Goal: Information Seeking & Learning: Learn about a topic

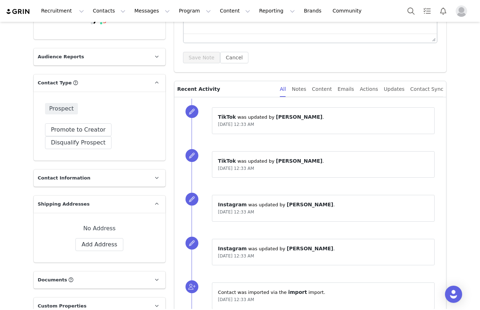
scroll to position [124, 0]
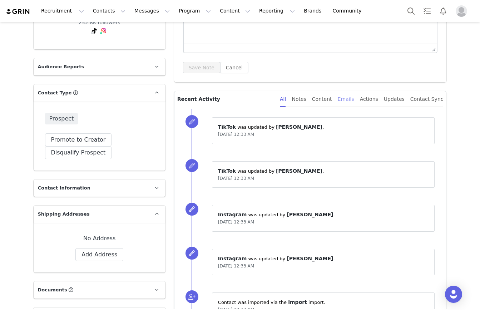
click at [349, 100] on div "Emails" at bounding box center [346, 99] width 16 height 16
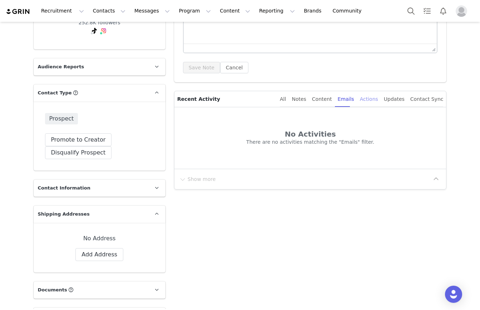
click at [364, 100] on div "Actions" at bounding box center [369, 99] width 18 height 16
click at [313, 99] on div "All Notes Content Emails Actions Updates Contact Sync" at bounding box center [361, 99] width 163 height 16
click at [285, 94] on div "All Notes Content Emails Actions Updates Contact Sync" at bounding box center [358, 99] width 169 height 16
click at [286, 95] on div "All" at bounding box center [283, 99] width 6 height 16
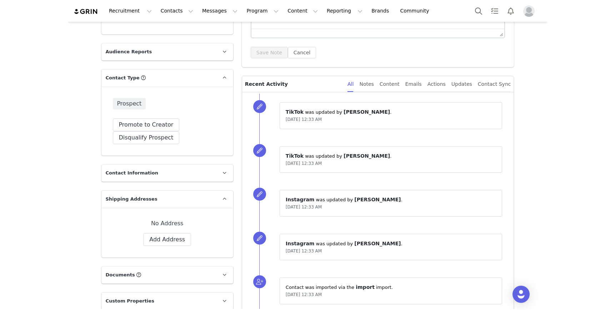
scroll to position [134, 0]
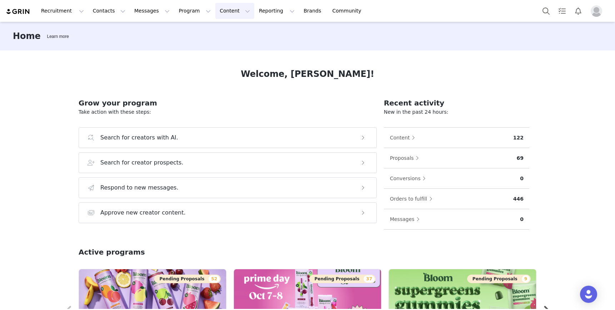
click at [224, 11] on button "Content Content" at bounding box center [234, 11] width 39 height 16
click at [232, 43] on p "Media Library" at bounding box center [224, 45] width 34 height 8
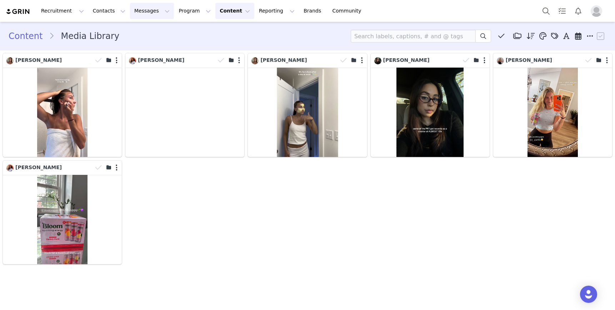
click at [155, 11] on button "Messages Messages" at bounding box center [152, 11] width 44 height 16
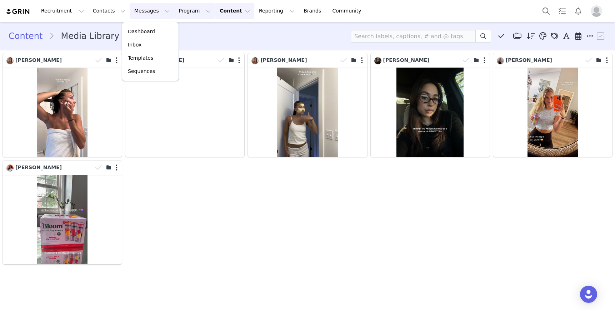
click at [197, 10] on button "Program Program" at bounding box center [194, 11] width 41 height 16
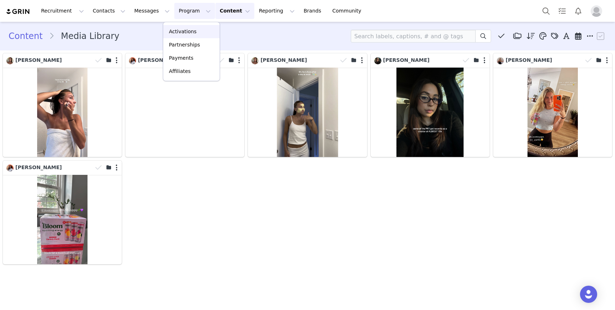
click at [189, 30] on p "Activations" at bounding box center [183, 32] width 28 height 8
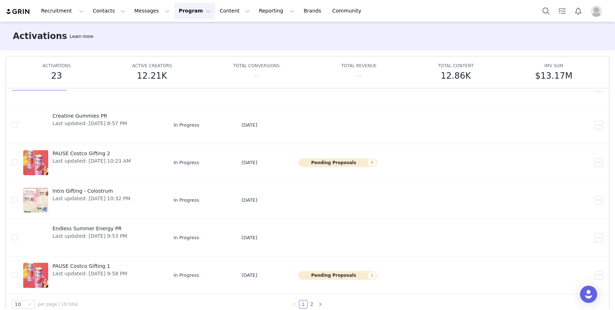
scroll to position [38, 0]
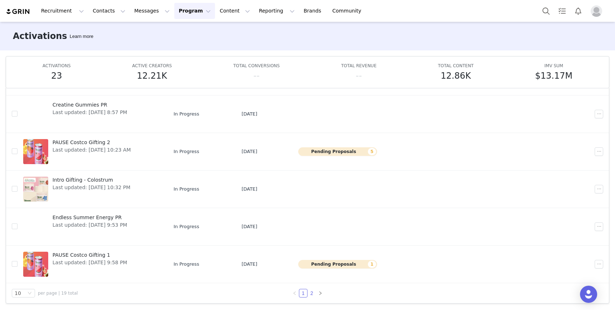
click at [312, 291] on link "2" at bounding box center [312, 293] width 8 height 8
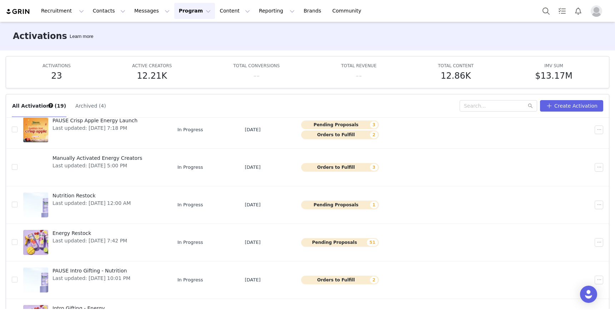
scroll to position [152, 0]
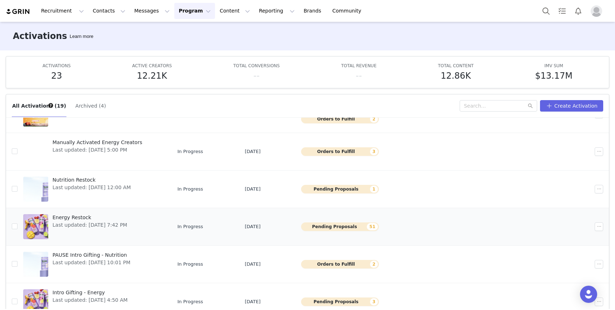
click at [78, 218] on span "Energy Restock" at bounding box center [90, 218] width 75 height 8
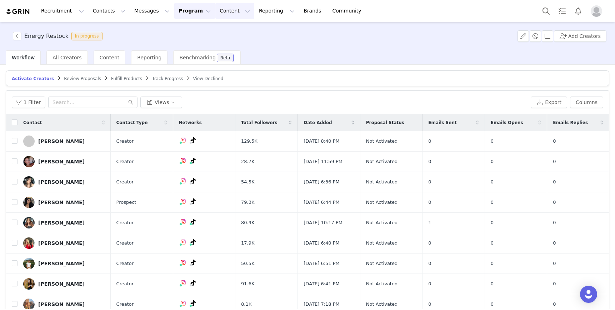
click at [228, 11] on button "Content Content" at bounding box center [234, 11] width 39 height 16
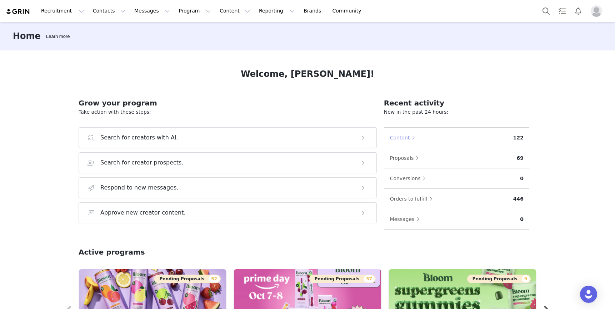
click at [409, 136] on button "Content" at bounding box center [404, 137] width 29 height 11
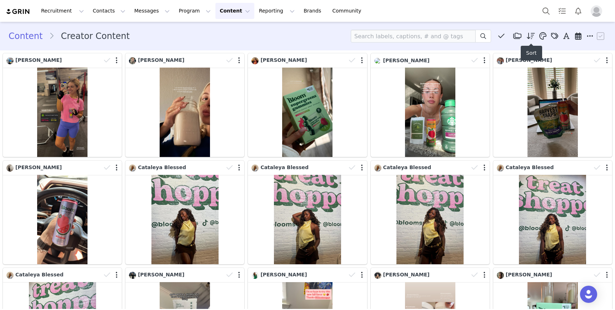
click at [534, 36] on icon at bounding box center [531, 36] width 8 height 7
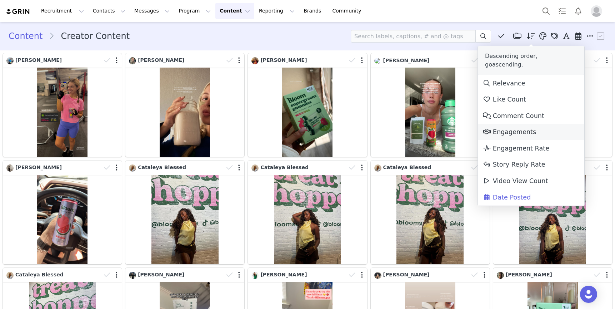
click at [518, 128] on span "Engagements" at bounding box center [510, 131] width 54 height 7
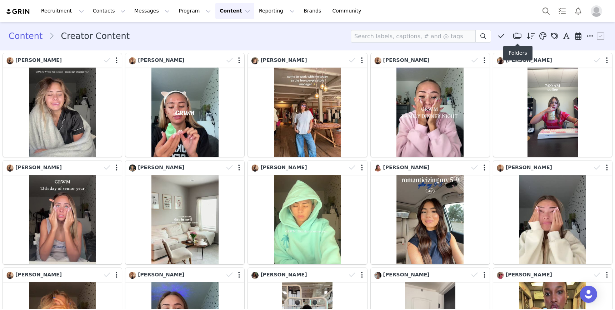
click at [516, 35] on icon at bounding box center [517, 36] width 8 height 7
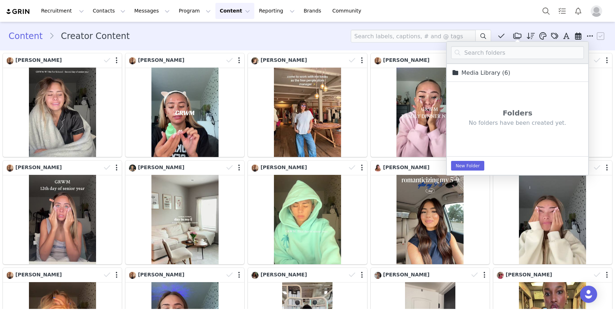
click at [499, 75] on link "Media Library (6)" at bounding box center [480, 72] width 59 height 9
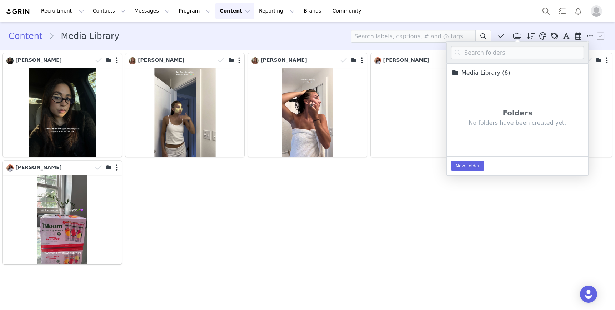
click at [488, 72] on link "Media Library (6)" at bounding box center [480, 72] width 59 height 9
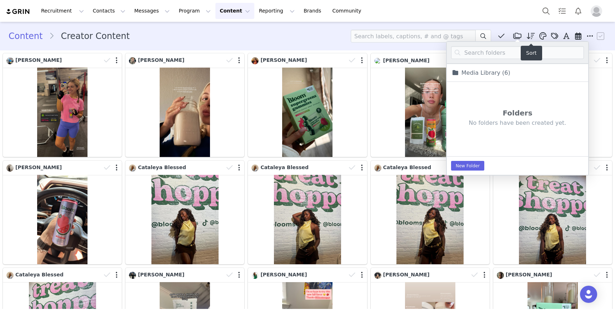
click at [531, 38] on icon at bounding box center [531, 36] width 8 height 7
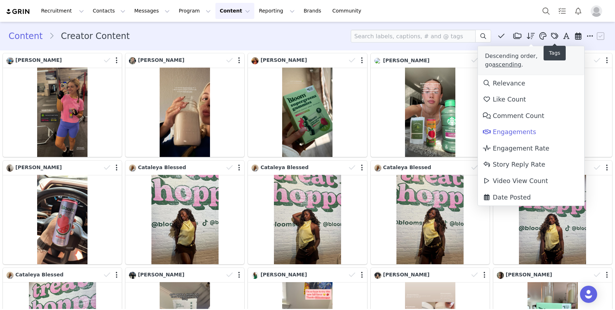
click at [557, 36] on icon at bounding box center [554, 36] width 7 height 7
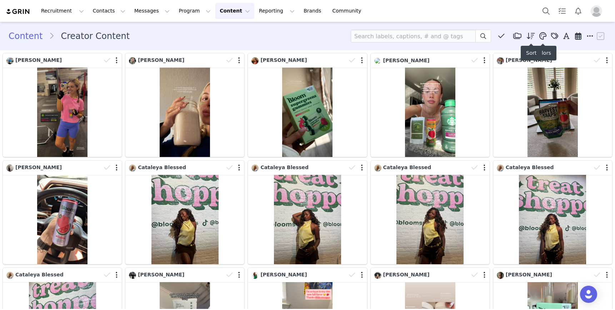
click at [533, 32] on span at bounding box center [531, 36] width 11 height 11
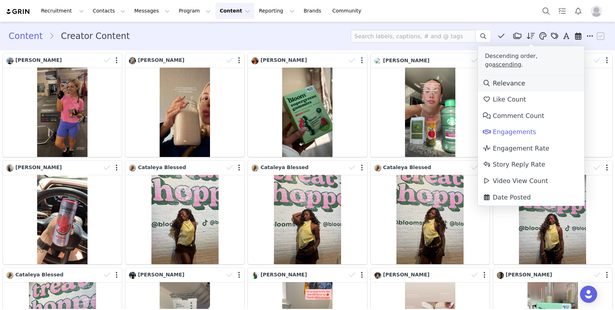
click at [509, 80] on span "Relevance" at bounding box center [504, 83] width 43 height 7
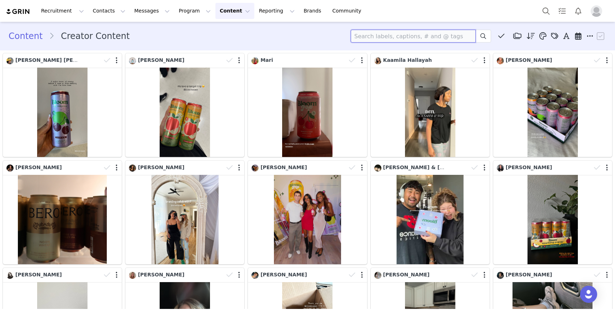
click at [376, 40] on input at bounding box center [413, 36] width 125 height 13
type input "energy"
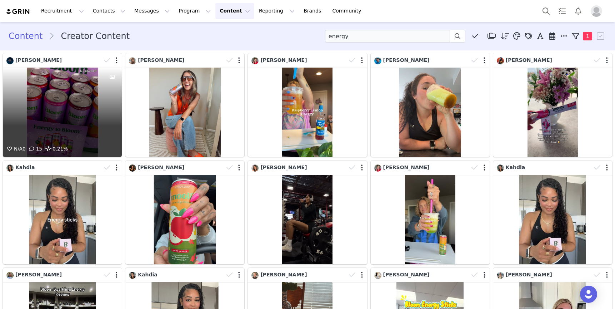
click at [80, 120] on div "N/A 0 15 0.21%" at bounding box center [62, 112] width 119 height 89
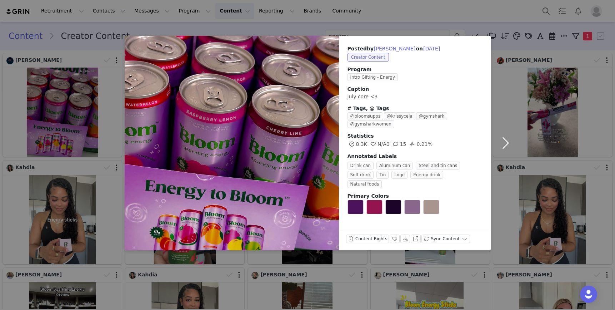
click at [514, 154] on button "button" at bounding box center [506, 143] width 30 height 214
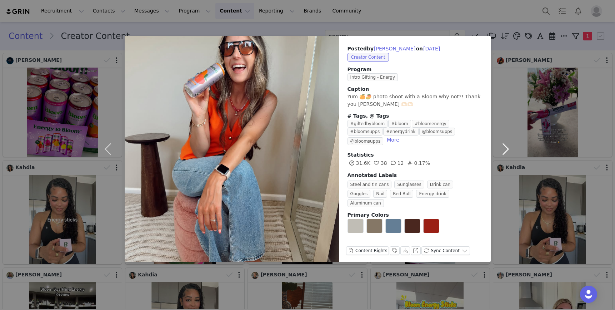
click at [507, 143] on button "button" at bounding box center [506, 149] width 30 height 226
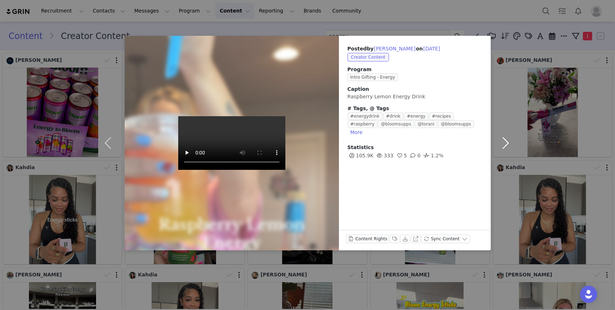
click at [507, 143] on button "button" at bounding box center [506, 143] width 30 height 214
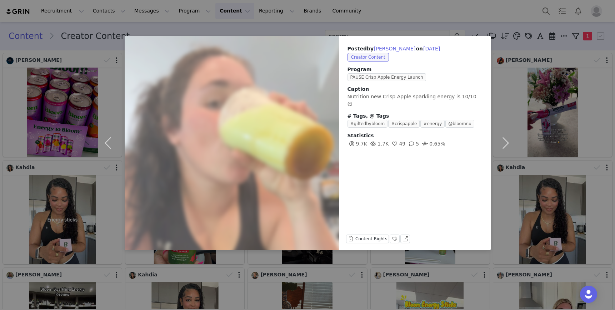
click at [536, 215] on div "Posted by Lauren Ramseier on Jul 31, 2025 Creator Content Program PAUSE Crisp A…" at bounding box center [307, 155] width 615 height 310
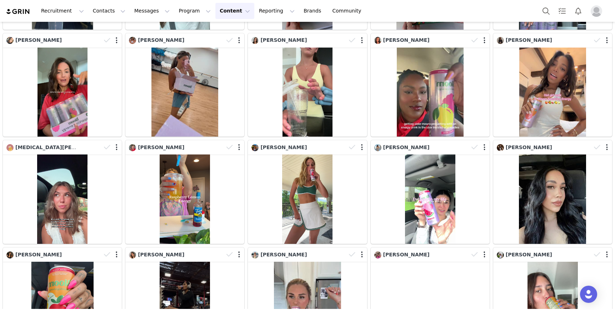
scroll to position [449, 0]
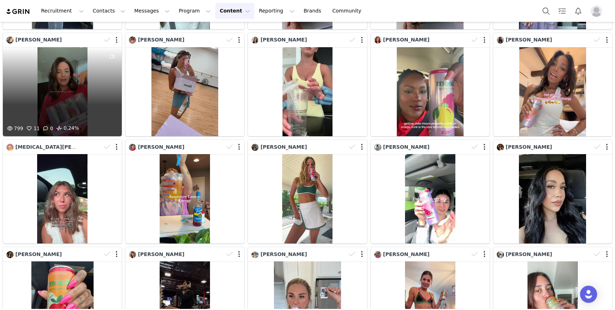
click at [68, 65] on div "799 11 0 0.24%" at bounding box center [62, 91] width 119 height 89
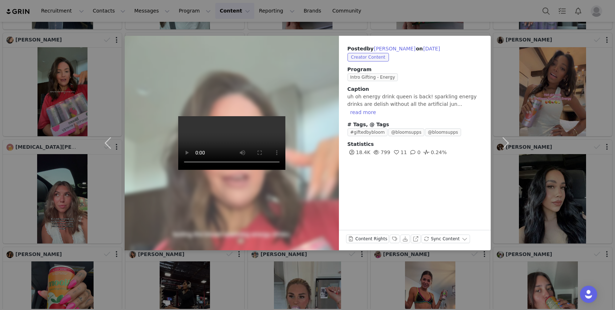
click at [21, 37] on div "Posted by Tarin on Jun 27, 2025 Creator Content Program Intro Gifting - Energy …" at bounding box center [307, 155] width 615 height 310
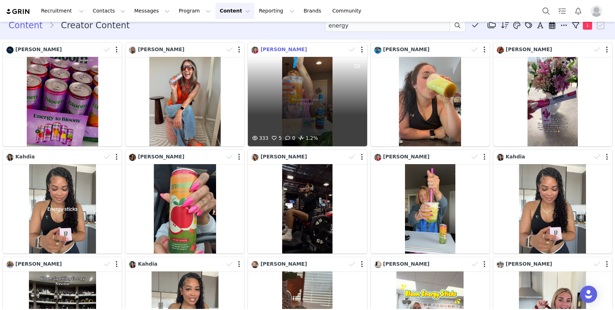
scroll to position [0, 0]
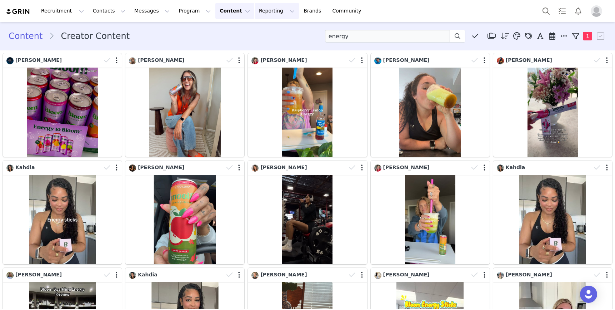
click at [255, 17] on button "Reporting Reporting" at bounding box center [277, 11] width 44 height 16
click at [278, 34] on div "Dashboard" at bounding box center [265, 32] width 48 height 8
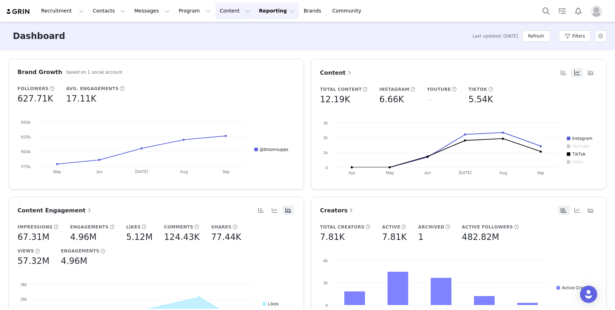
click at [216, 18] on button "Content Content" at bounding box center [234, 11] width 39 height 16
click at [224, 28] on p "Creator Content" at bounding box center [227, 32] width 40 height 8
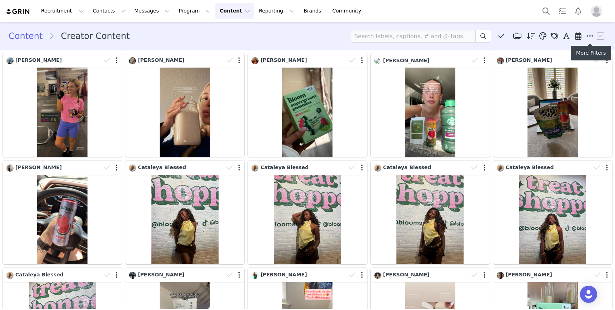
click at [589, 38] on icon at bounding box center [590, 36] width 6 height 7
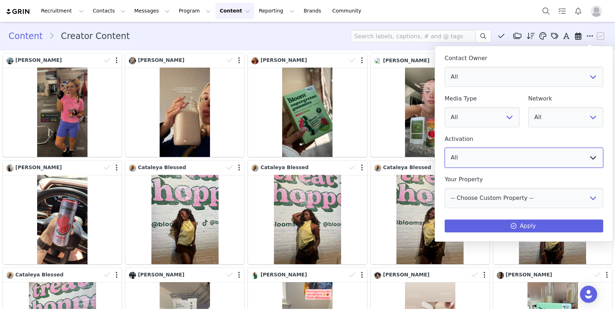
click at [493, 155] on select "All Energy Restock Bloom Energy Stx - Fall Prime Day Intro Gifting - Greens Gum…" at bounding box center [524, 158] width 159 height 20
select select "b77c88d6-ef05-463b-8b0e-e90de6fdbf1a"
click at [445, 148] on select "All Energy Restock Bloom Energy Stx - Fall Prime Day Intro Gifting - Greens Gum…" at bounding box center [524, 158] width 159 height 20
click at [471, 121] on select "All Image Video" at bounding box center [482, 117] width 75 height 20
select select "image"
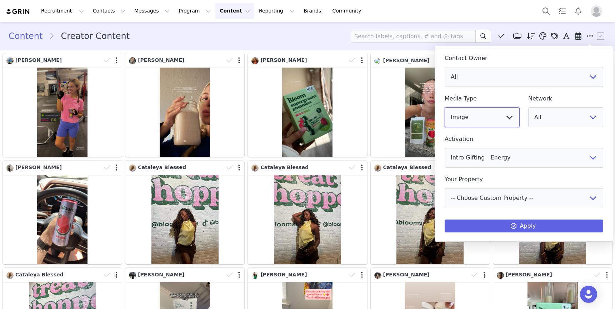
click at [445, 107] on select "All Image Video" at bounding box center [482, 117] width 75 height 20
click at [502, 221] on button "Apply" at bounding box center [524, 225] width 159 height 13
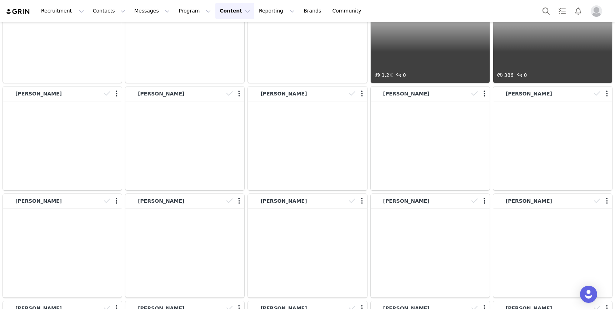
scroll to position [12256, 0]
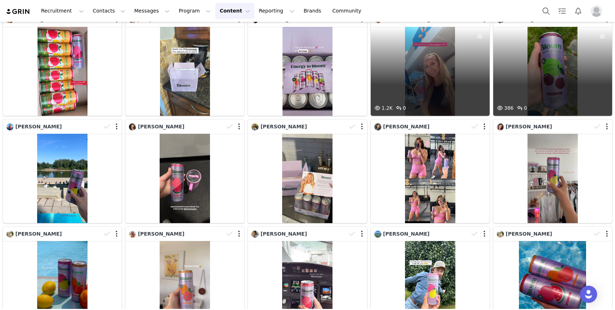
click at [442, 93] on div "1.2K 0" at bounding box center [430, 71] width 119 height 89
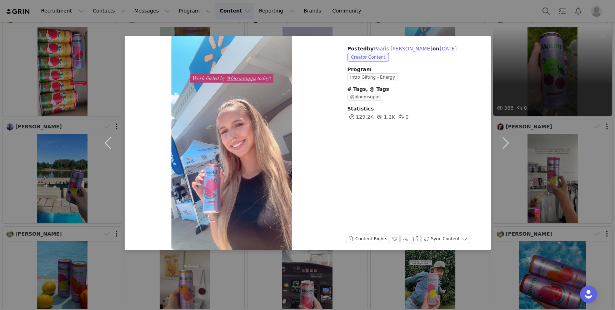
click at [542, 69] on div "Posted by Paaris Rose Prince on Aug 2, 2025 Creator Content Program Intro Gifti…" at bounding box center [307, 155] width 615 height 310
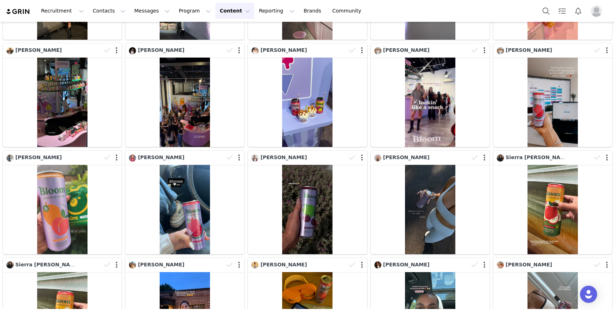
scroll to position [0, 0]
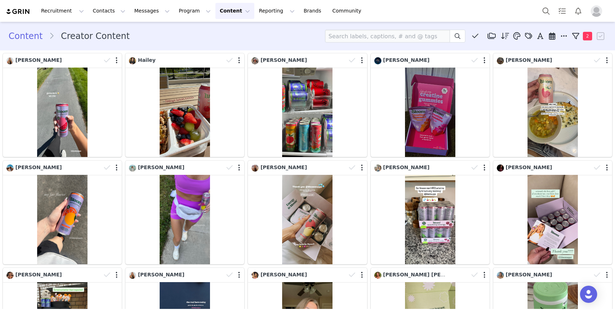
click at [510, 36] on span at bounding box center [505, 36] width 11 height 11
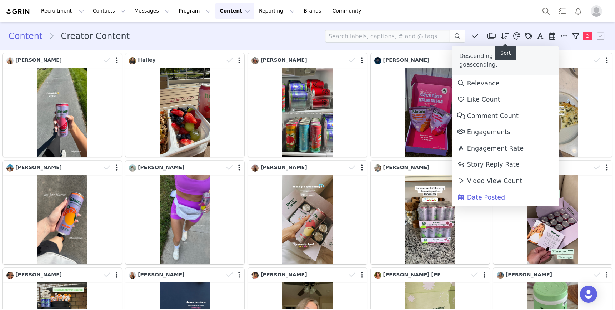
click at [509, 31] on span at bounding box center [505, 36] width 11 height 11
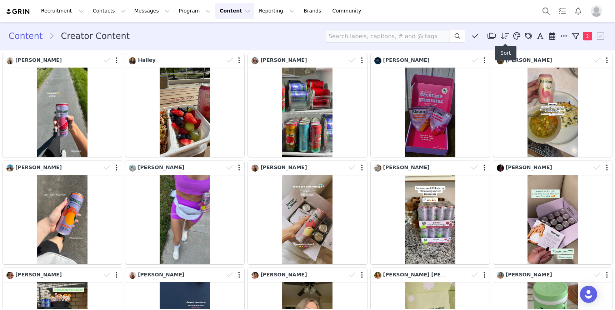
click at [505, 35] on icon at bounding box center [505, 36] width 8 height 7
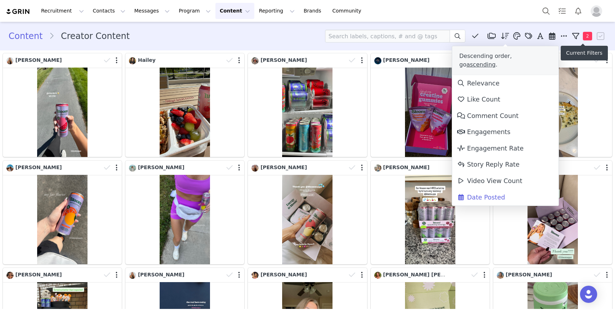
click at [588, 37] on span "2" at bounding box center [587, 36] width 9 height 9
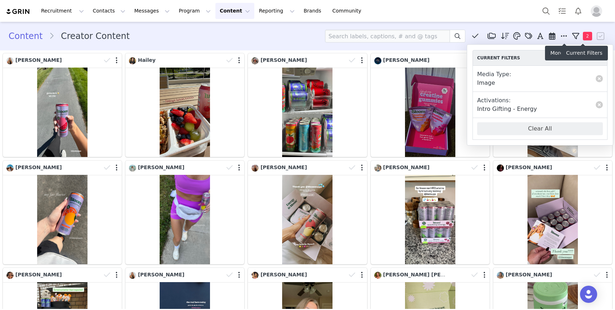
click at [575, 37] on icon at bounding box center [575, 36] width 7 height 7
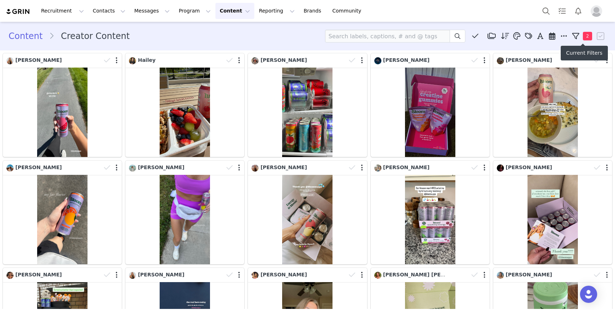
click at [575, 37] on icon at bounding box center [575, 36] width 7 height 7
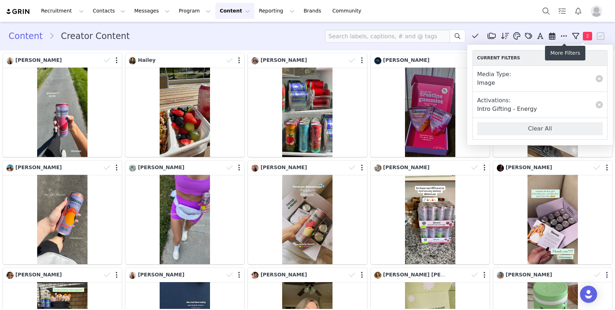
click at [562, 40] on span at bounding box center [564, 36] width 11 height 11
select select "image"
select select "b77c88d6-ef05-463b-8b0e-e90de6fdbf1a"
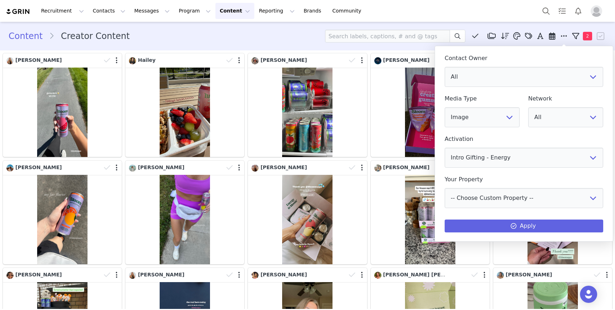
click at [486, 25] on div "Content Creator Content Media Library (6) Folders No folders have been created …" at bounding box center [307, 36] width 615 height 24
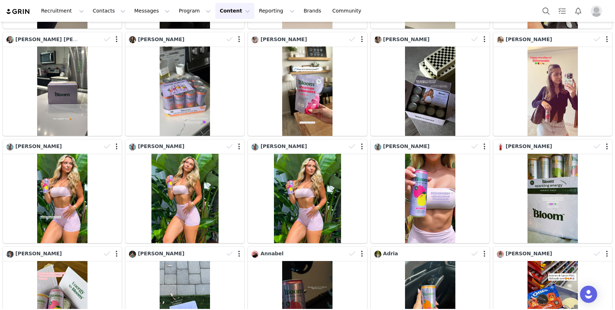
scroll to position [2700, 0]
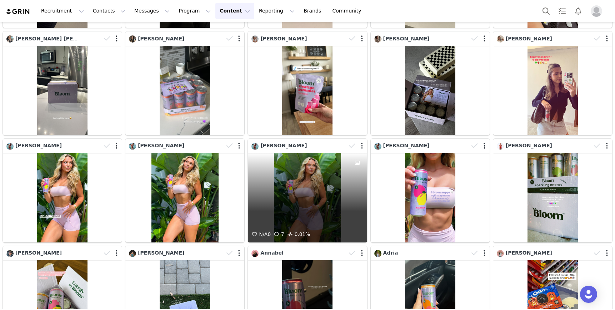
click at [331, 182] on div "N/A 0 7 0.01%" at bounding box center [307, 197] width 119 height 89
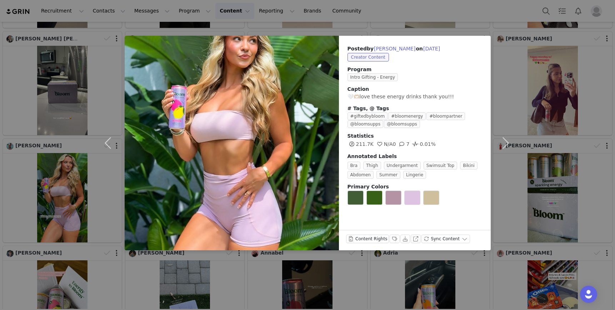
click at [554, 62] on div "Posted by Macie Swackhammer on Sep 8, 2025 Creator Content Program Intro Giftin…" at bounding box center [307, 155] width 615 height 310
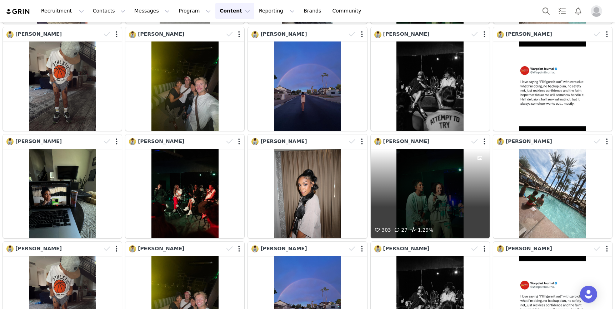
scroll to position [3149, 0]
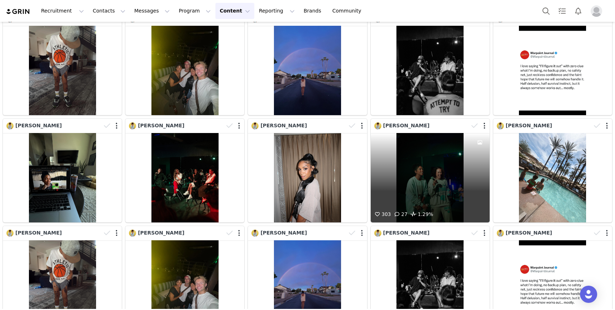
click at [439, 175] on div "303 27 1.29%" at bounding box center [430, 177] width 119 height 89
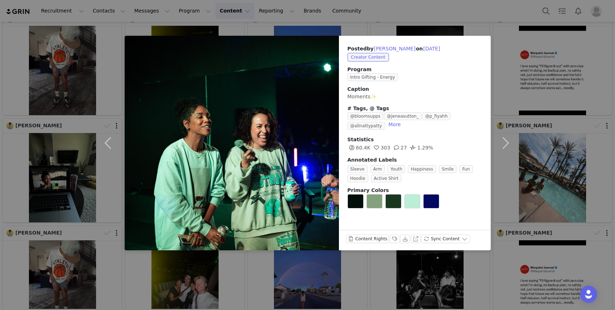
click at [522, 126] on div "Posted by Priscilla Perez on Sep 6, 2025 Creator Content Program Intro Gifting …" at bounding box center [307, 155] width 615 height 310
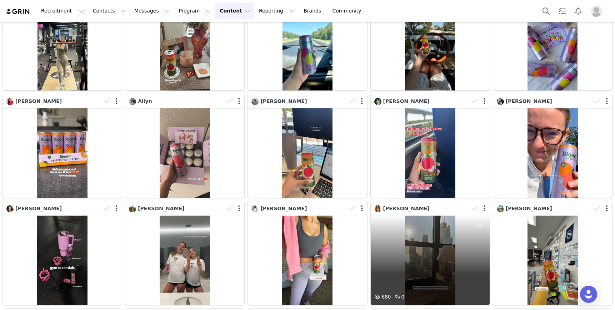
scroll to position [3519, 0]
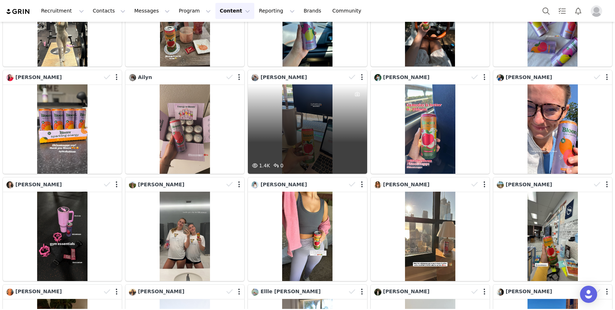
click at [318, 130] on div "1.4K 0" at bounding box center [307, 128] width 119 height 89
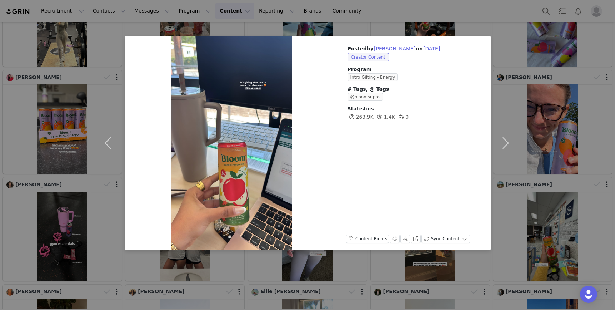
click at [545, 216] on div "Posted by Daniella Garza on Sep 4, 2025 Creator Content Program Intro Gifting -…" at bounding box center [307, 155] width 615 height 310
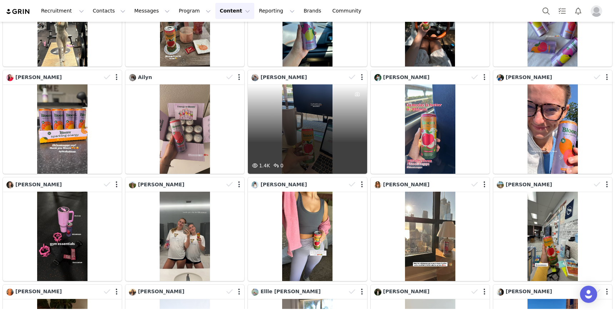
click at [313, 141] on div "1.4K 0" at bounding box center [307, 128] width 119 height 89
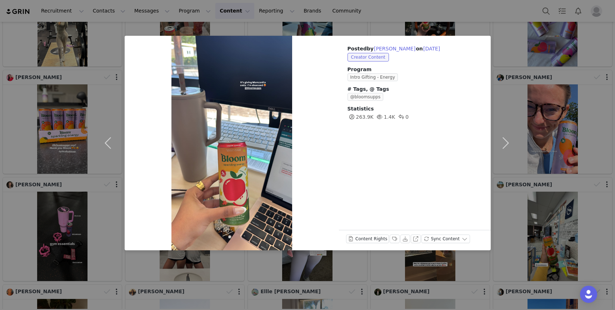
click at [533, 154] on div "Posted by Daniella Garza on Sep 4, 2025 Creator Content Program Intro Gifting -…" at bounding box center [307, 155] width 615 height 310
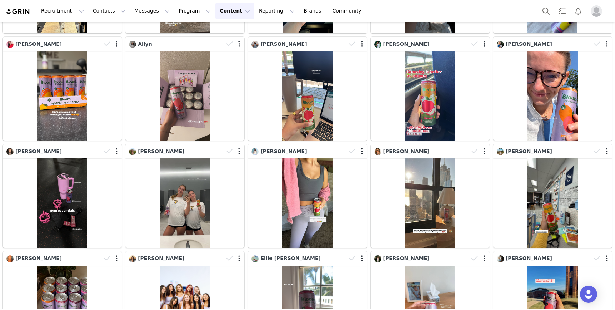
scroll to position [3735, 0]
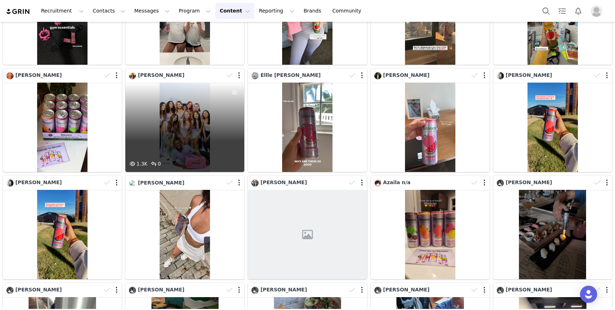
click at [206, 135] on div "1.3K 0" at bounding box center [184, 127] width 119 height 89
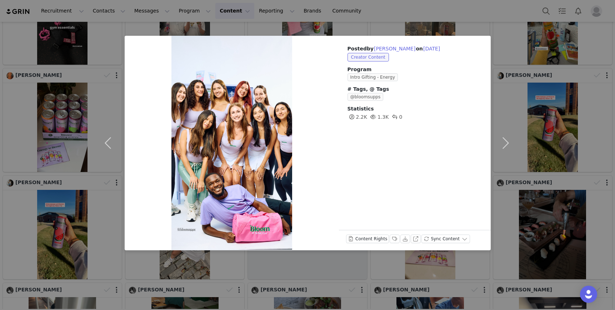
click at [78, 166] on div "Posted by Marina Deguchi on Sep 3, 2025 Creator Content Program Intro Gifting -…" at bounding box center [307, 155] width 615 height 310
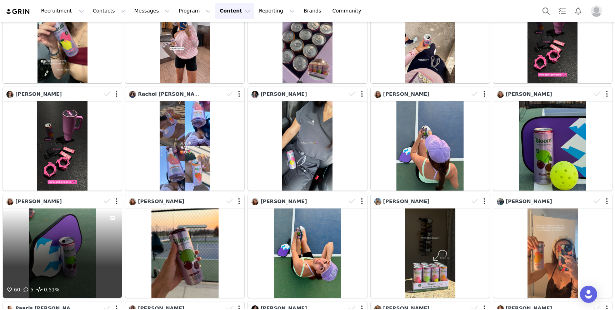
scroll to position [5468, 0]
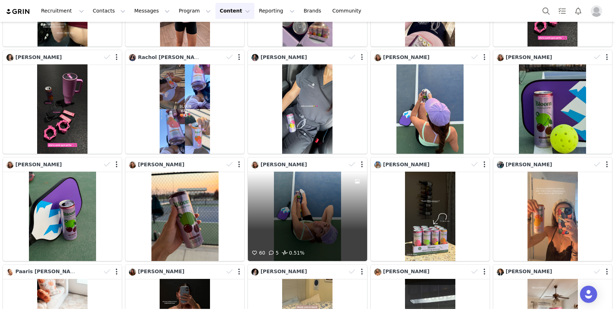
click at [320, 217] on div "60 5 0.51%" at bounding box center [307, 215] width 119 height 89
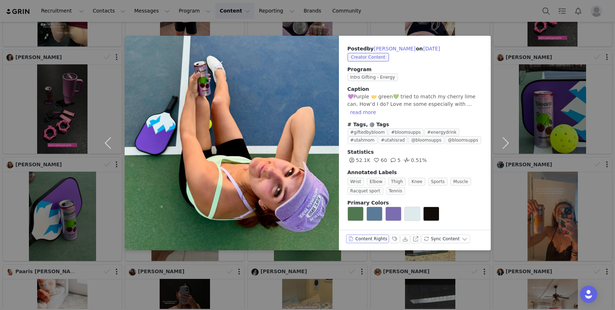
click at [376, 240] on button "Content Rights" at bounding box center [367, 238] width 43 height 9
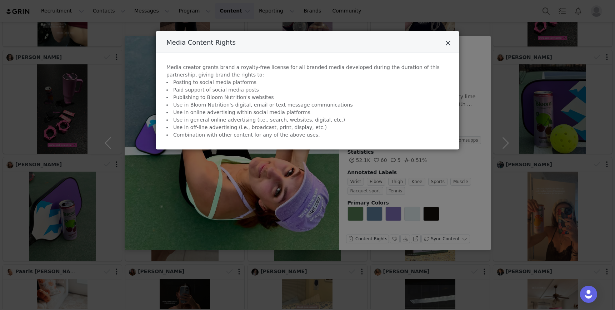
click at [451, 41] on icon "Close" at bounding box center [448, 43] width 5 height 7
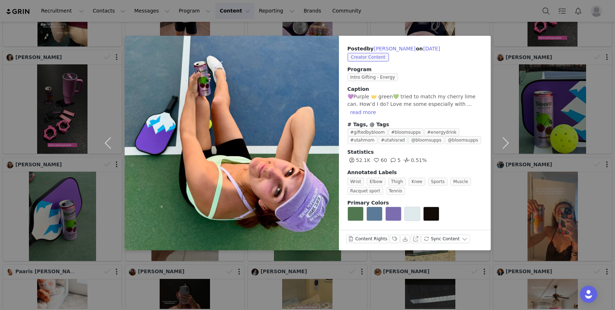
click at [521, 113] on div "Posted by Kamilla Edwards on Aug 27, 2025 Creator Content Program Intro Gifting…" at bounding box center [307, 155] width 615 height 310
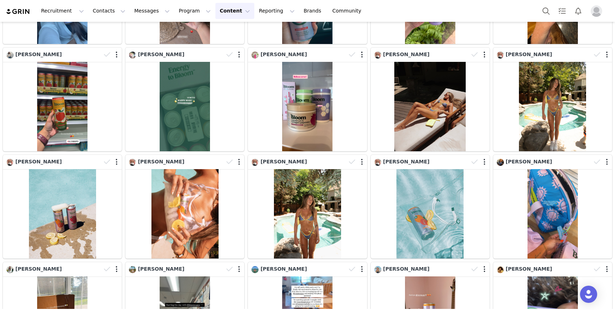
scroll to position [7828, 0]
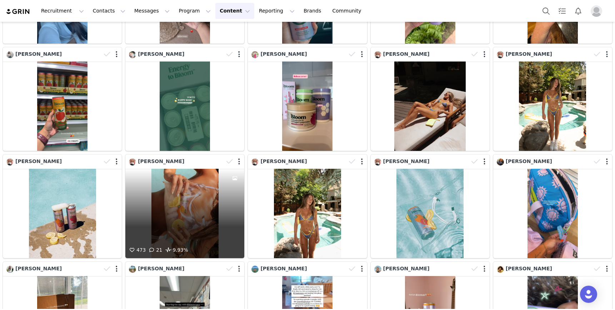
click at [198, 218] on div "473 21 9.93%" at bounding box center [184, 213] width 119 height 89
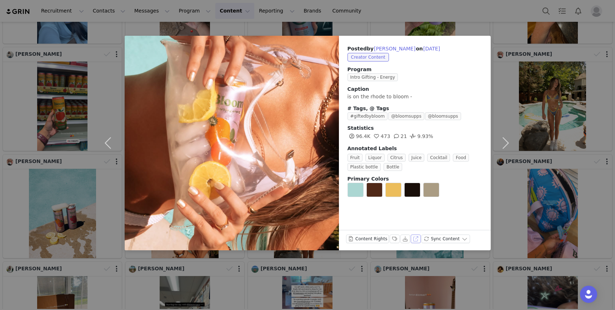
click at [412, 237] on button "View on Instagram" at bounding box center [416, 238] width 10 height 9
click at [522, 94] on div "Posted by Jamie Lewis on Aug 14, 2025 Creator Content Program Intro Gifting - E…" at bounding box center [307, 155] width 615 height 310
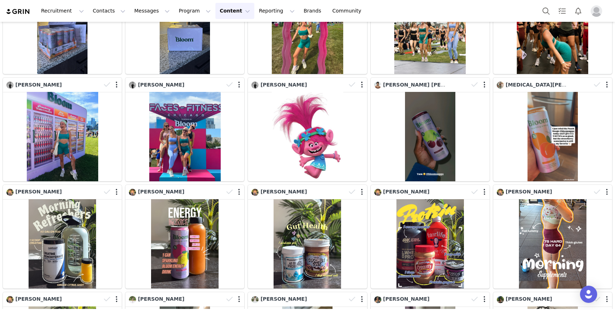
scroll to position [13370, 0]
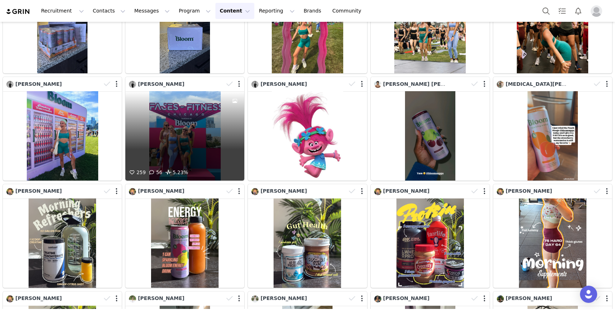
click at [159, 153] on div "259 56 5.23%" at bounding box center [184, 135] width 119 height 89
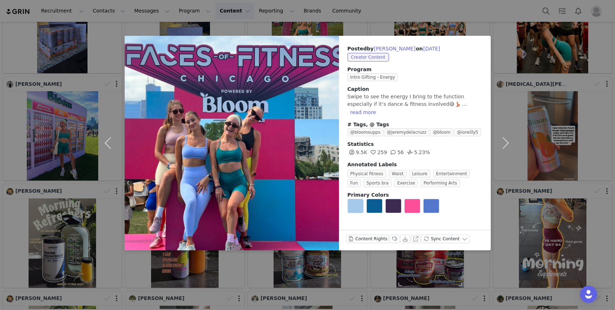
click at [538, 84] on div "Posted by Franny Miller on Jul 30, 2025 Creator Content Program Intro Gifting -…" at bounding box center [307, 155] width 615 height 310
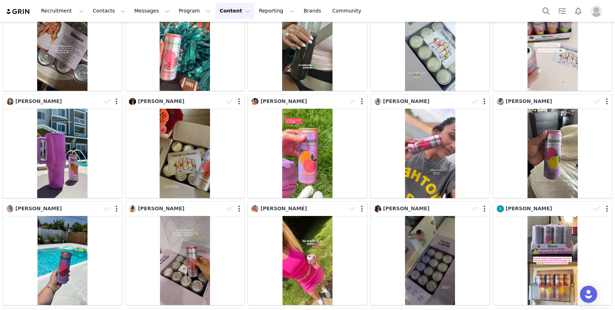
scroll to position [14001, 0]
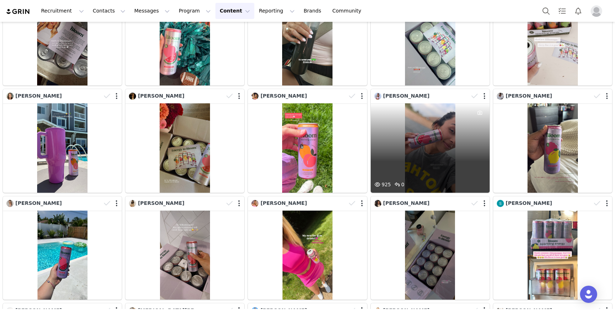
click at [420, 162] on div "925 0" at bounding box center [430, 147] width 119 height 89
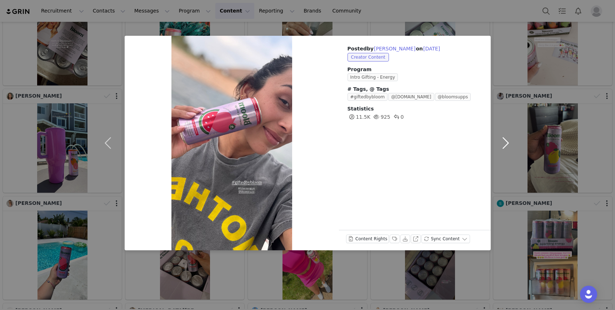
click at [512, 90] on button "button" at bounding box center [506, 143] width 30 height 214
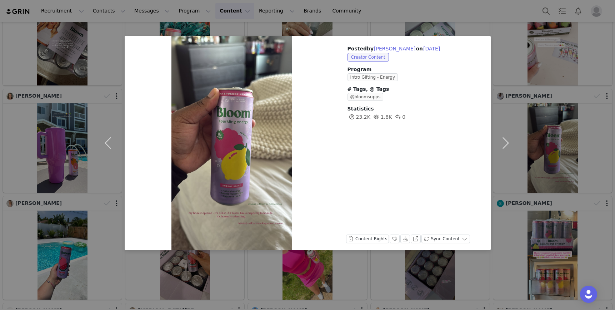
click at [93, 31] on div "Posted by Wendy Gutwa on Jul 29, 2025 Creator Content Program Intro Gifting - E…" at bounding box center [307, 155] width 615 height 310
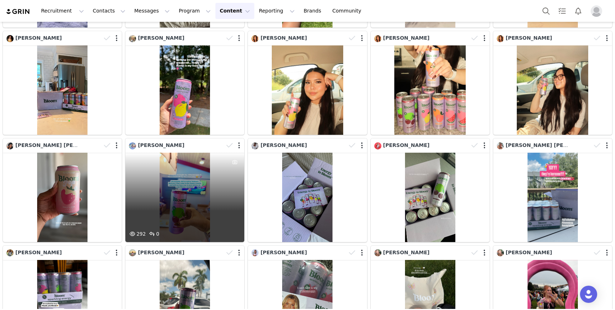
scroll to position [15772, 0]
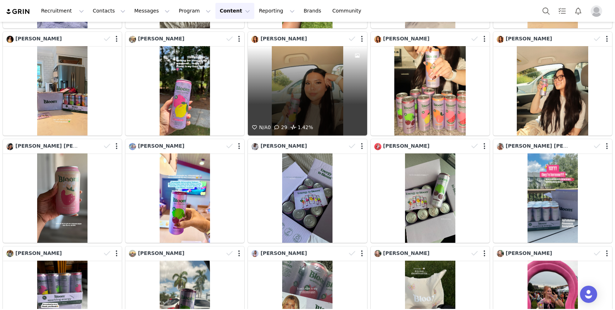
click at [297, 103] on div "N/A 0 29 1.42%" at bounding box center [307, 90] width 119 height 89
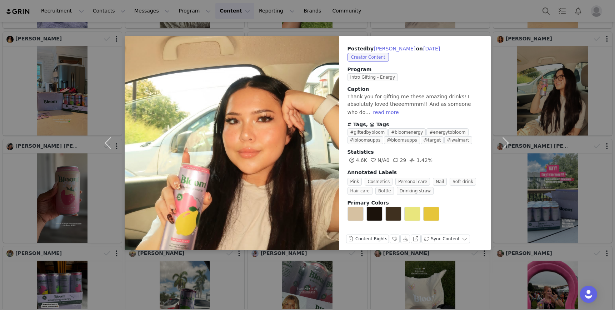
click at [90, 86] on div "Posted by Vivian on Jul 26, 2025 Creator Content Program Intro Gifting - Energy…" at bounding box center [307, 155] width 615 height 310
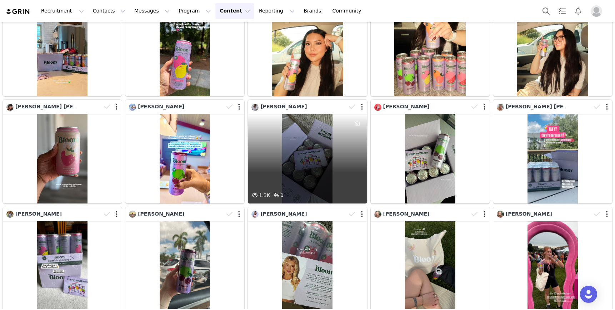
scroll to position [15777, 0]
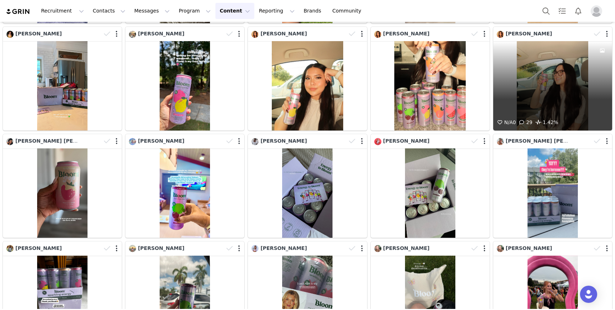
click at [547, 98] on div "N/A 0 29 1.42%" at bounding box center [552, 85] width 119 height 89
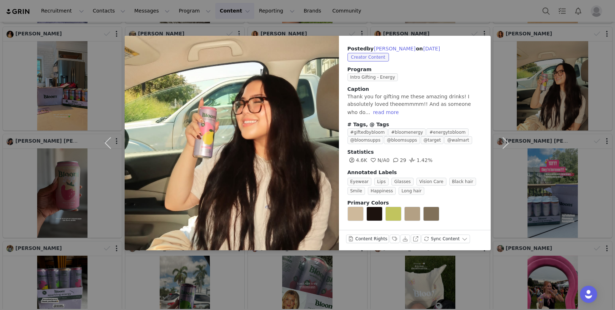
click at [296, 266] on div "Posted by Vivian on Jul 26, 2025 Creator Content Program Intro Gifting - Energy…" at bounding box center [307, 155] width 615 height 310
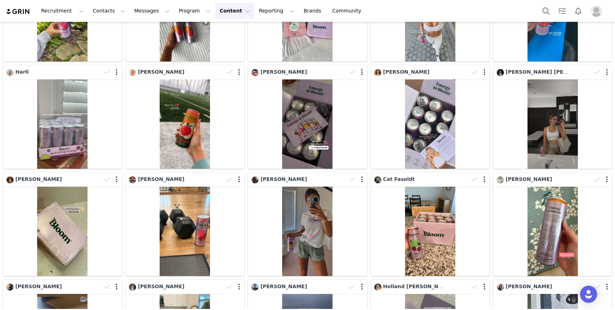
scroll to position [17427, 0]
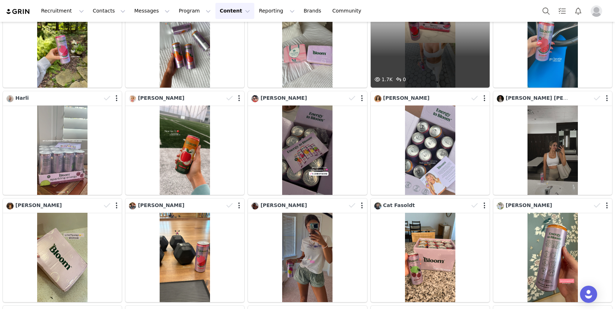
click at [438, 56] on div "1.7K 0" at bounding box center [430, 42] width 119 height 89
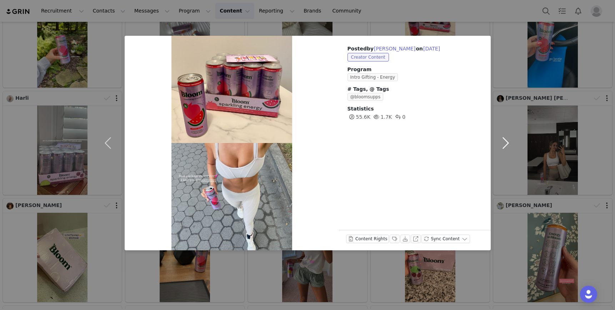
click at [517, 148] on button "button" at bounding box center [506, 143] width 30 height 214
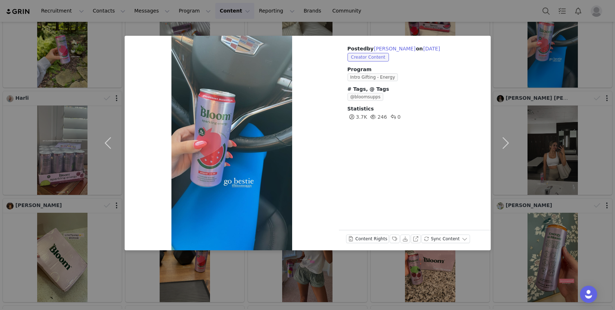
click at [572, 84] on div "Posted by Jordan Baker on Jul 23, 2025 Creator Content Program Intro Gifting - …" at bounding box center [307, 155] width 615 height 310
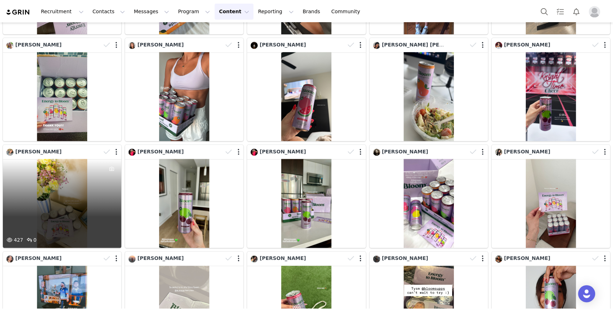
scroll to position [20370, 0]
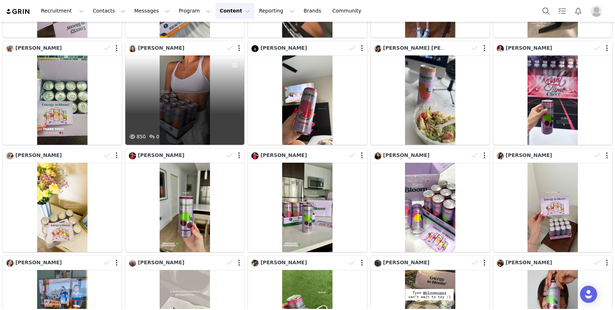
click at [175, 96] on div "850 0" at bounding box center [184, 99] width 119 height 89
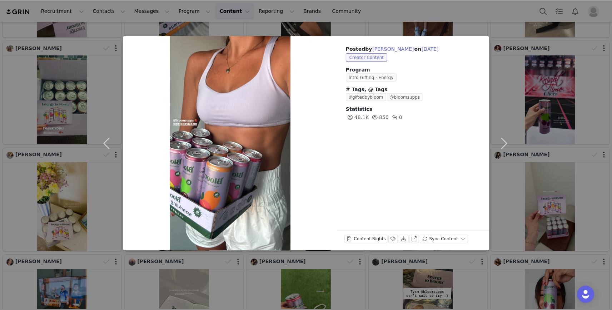
scroll to position [20280, 0]
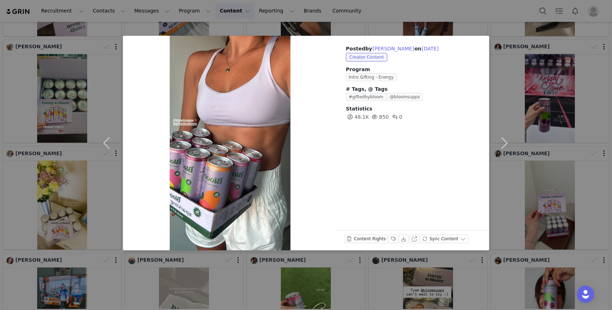
click at [544, 95] on div "Posted by Gill Dengler on Jul 17, 2025 Creator Content Program Intro Gifting - …" at bounding box center [306, 155] width 612 height 310
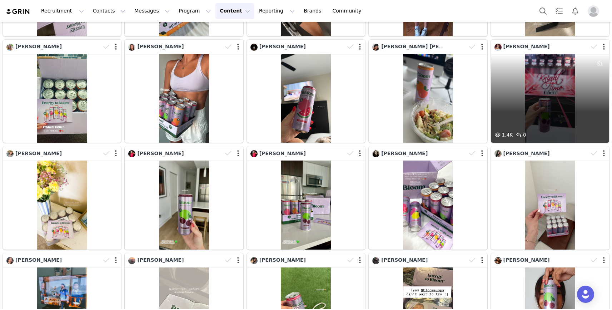
click at [507, 100] on div "1.4K 0" at bounding box center [550, 98] width 118 height 89
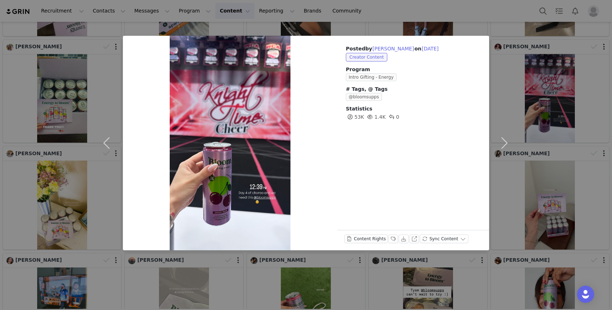
click at [84, 125] on div "Posted by Briana Delgado on Jul 17, 2025 Creator Content Program Intro Gifting …" at bounding box center [306, 155] width 612 height 310
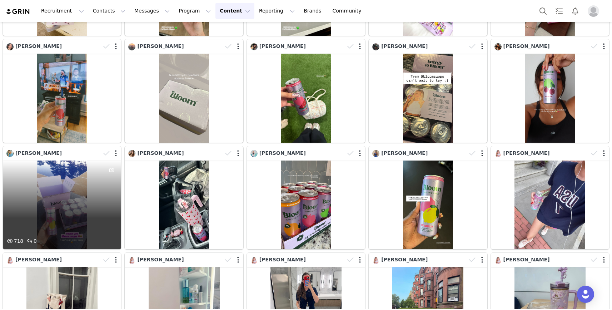
scroll to position [20467, 0]
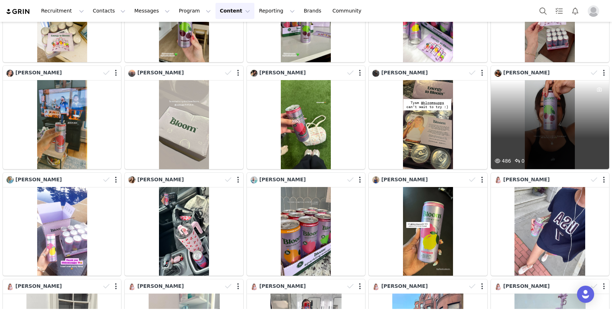
click at [543, 114] on div "486 0" at bounding box center [550, 124] width 118 height 89
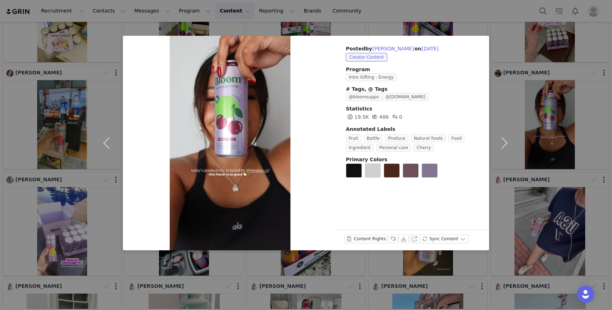
click at [553, 40] on div "Posted by Raea Tanielu on Jul 17, 2025 Creator Content Program Intro Gifting - …" at bounding box center [306, 155] width 612 height 310
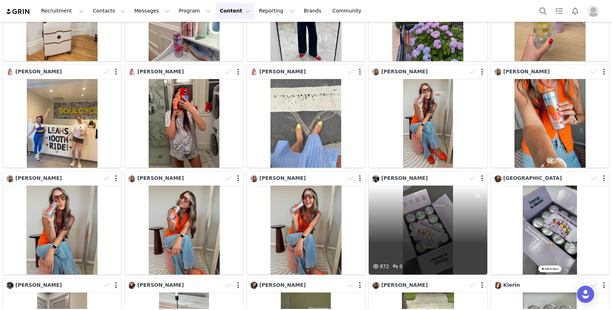
scroll to position [20792, 0]
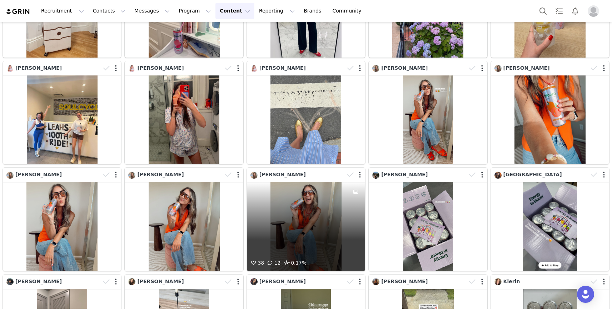
click at [323, 230] on div "38 12 0.17%" at bounding box center [306, 226] width 118 height 89
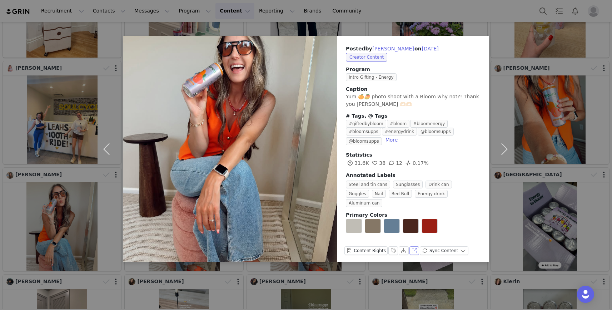
click at [411, 246] on button "View on Instagram" at bounding box center [414, 250] width 10 height 9
click at [103, 143] on button "button" at bounding box center [108, 149] width 30 height 226
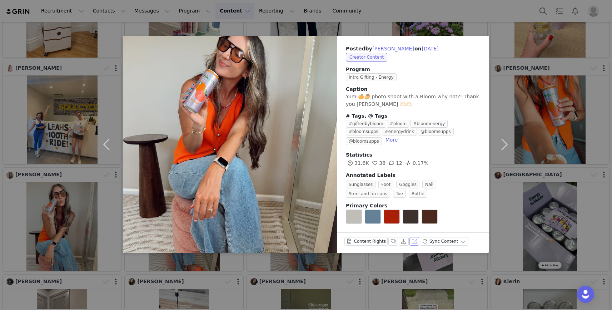
click at [412, 239] on button "View on Instagram" at bounding box center [414, 241] width 10 height 9
click at [512, 88] on button "button" at bounding box center [504, 144] width 30 height 217
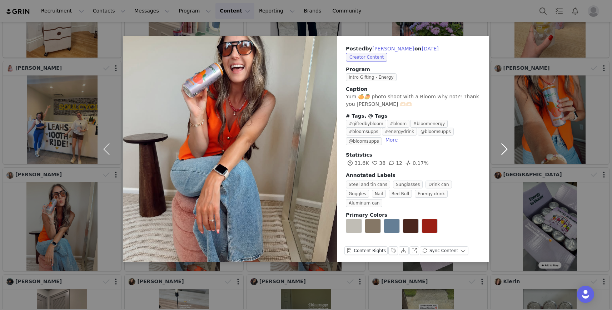
click at [500, 97] on button "button" at bounding box center [504, 149] width 30 height 226
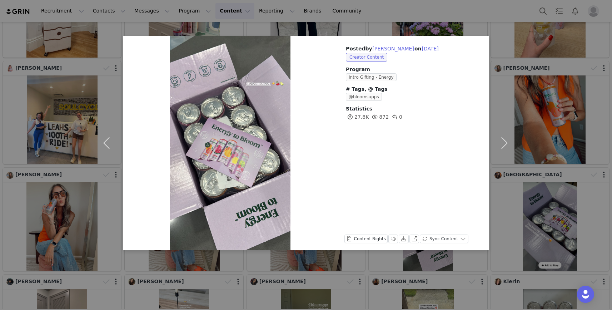
click at [50, 241] on div "Posted by Mary Haff on Jul 16, 2025 Creator Content Program Intro Gifting - Ene…" at bounding box center [306, 155] width 612 height 310
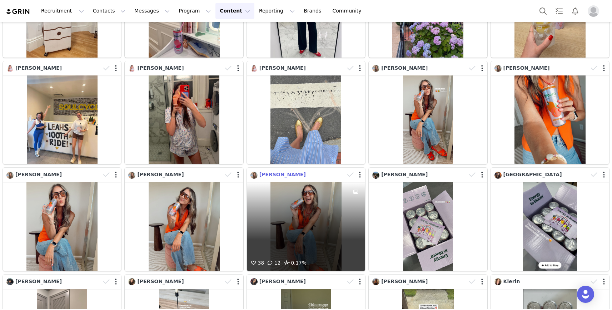
click at [275, 175] on span "Nakayla Molstre" at bounding box center [282, 174] width 46 height 6
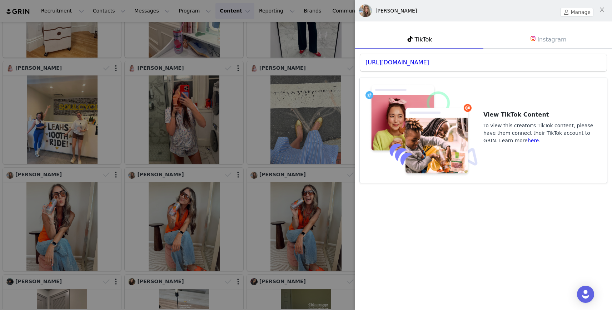
click at [557, 44] on link "Instagram" at bounding box center [547, 39] width 129 height 19
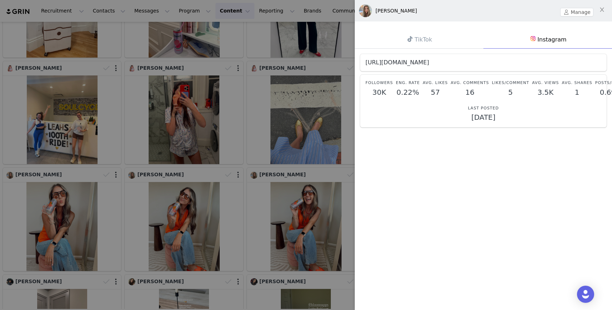
click at [429, 61] on link "https://www.instagram.com/simplynakayla" at bounding box center [398, 62] width 64 height 7
click at [603, 9] on icon "icon: close" at bounding box center [602, 10] width 6 height 6
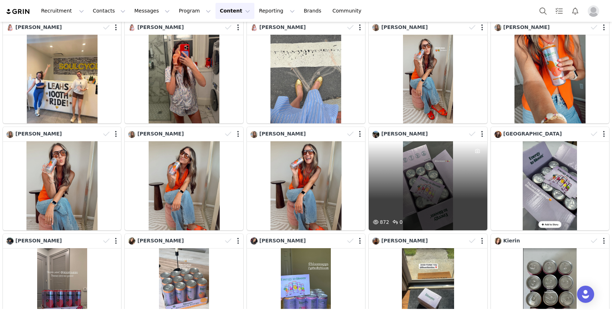
scroll to position [20830, 0]
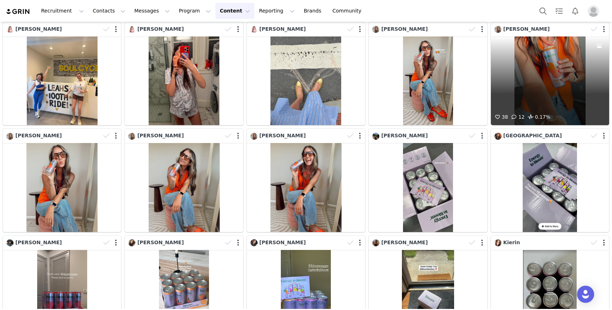
click at [517, 88] on div "38 12 0.17%" at bounding box center [550, 80] width 118 height 89
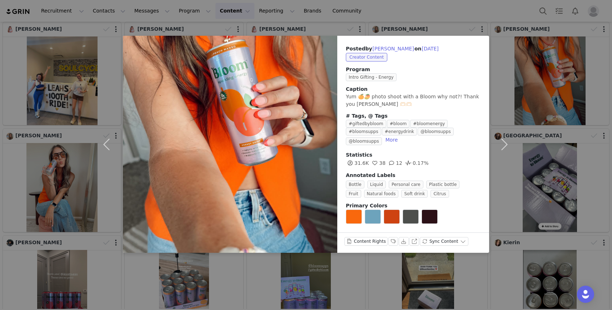
click at [527, 120] on div "Posted by Nakayla Molstre on Jul 16, 2025 Creator Content Program Intro Gifting…" at bounding box center [306, 155] width 612 height 310
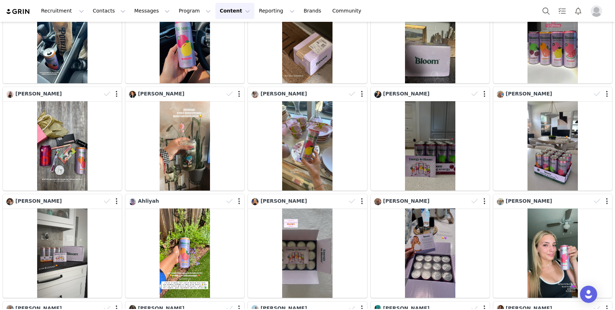
scroll to position [21926, 0]
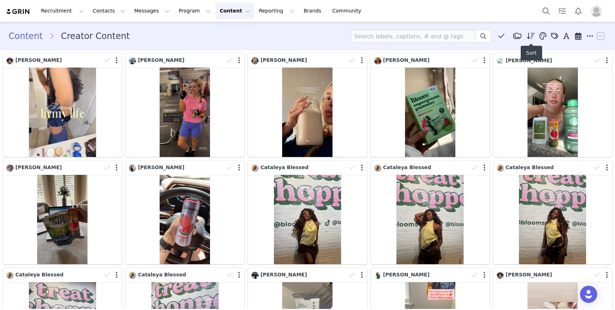
click at [531, 34] on icon at bounding box center [531, 36] width 8 height 7
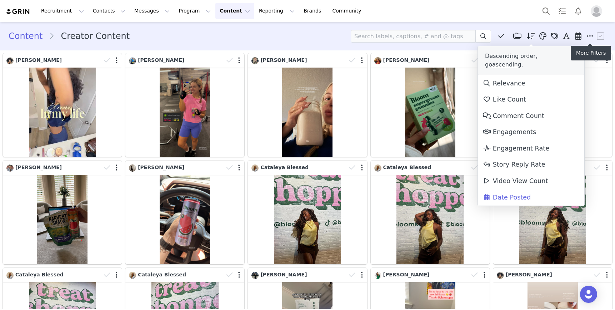
click at [588, 34] on icon at bounding box center [590, 36] width 6 height 7
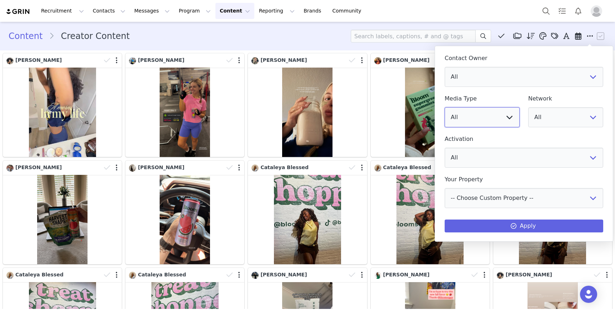
click at [495, 120] on select "All Image Video" at bounding box center [482, 117] width 75 height 20
select select "image"
click at [445, 107] on select "All Image Video" at bounding box center [482, 117] width 75 height 20
click at [483, 153] on select "All PAUSE Costco Gifting 1 Packed Party PR Manually Activated Energy Creators M…" at bounding box center [524, 158] width 159 height 20
select select "b77c88d6-ef05-463b-8b0e-e90de6fdbf1a"
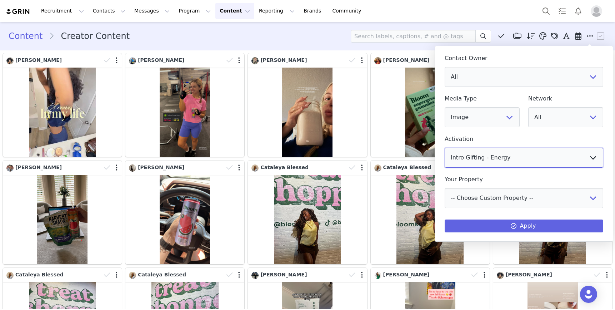
click at [445, 148] on select "All PAUSE Costco Gifting 1 Packed Party PR Manually Activated Energy Creators M…" at bounding box center [524, 158] width 159 height 20
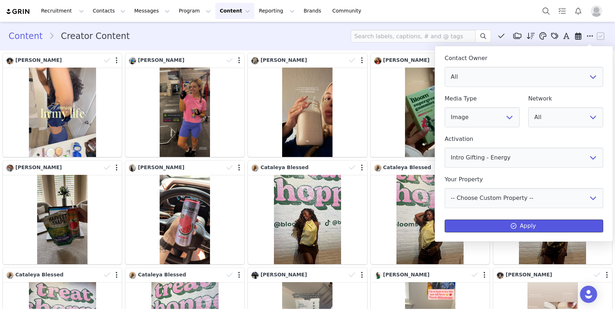
click at [489, 225] on button "Apply" at bounding box center [524, 225] width 159 height 13
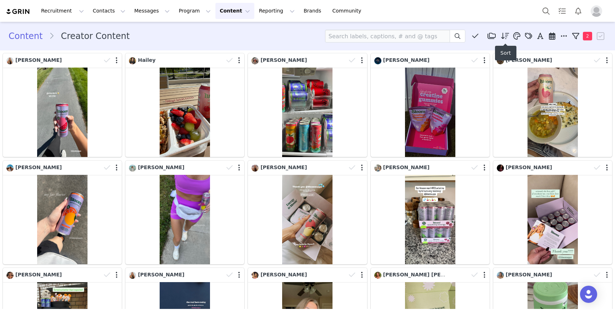
click at [507, 34] on icon at bounding box center [505, 36] width 8 height 7
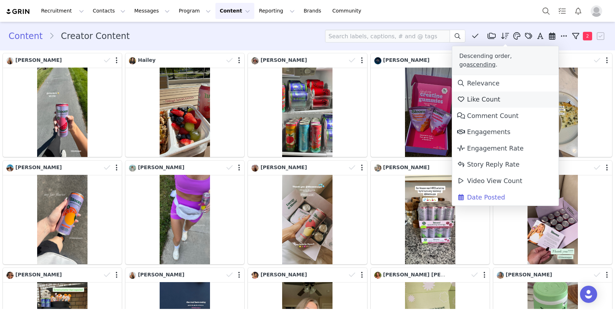
click at [504, 91] on link "Like Count" at bounding box center [505, 99] width 106 height 16
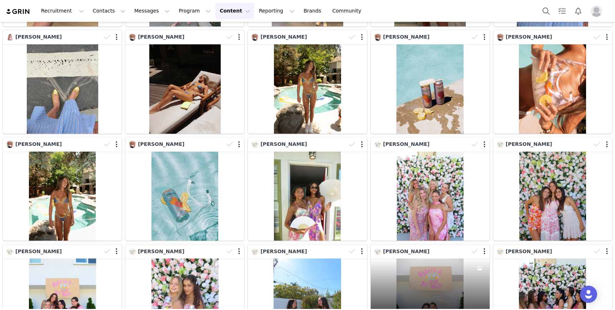
scroll to position [328, 0]
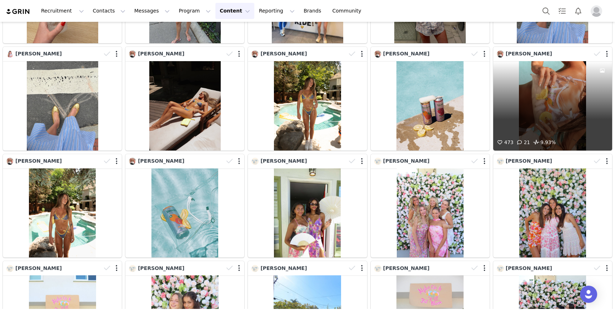
click at [542, 112] on div "473 21 9.93%" at bounding box center [552, 105] width 119 height 89
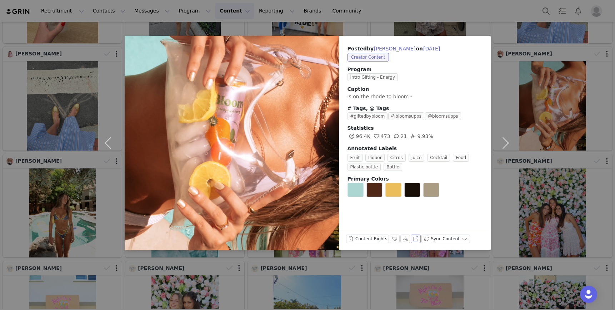
click at [413, 239] on button "View on Instagram" at bounding box center [416, 238] width 10 height 9
click at [505, 88] on button "button" at bounding box center [506, 143] width 30 height 214
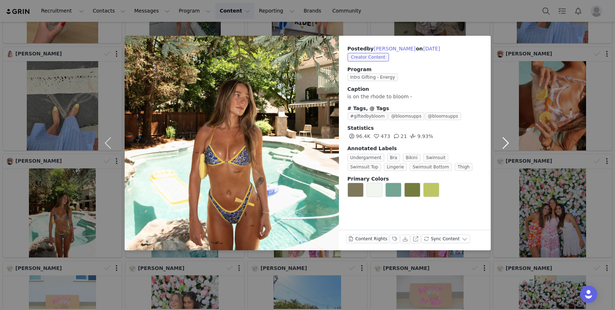
click at [503, 49] on button "button" at bounding box center [506, 143] width 30 height 214
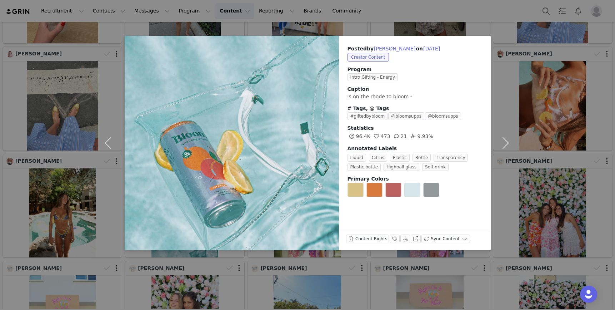
click at [533, 234] on div "Posted by Jamie Lewis on Aug 14, 2025 Creator Content Program Intro Gifting - E…" at bounding box center [307, 155] width 615 height 310
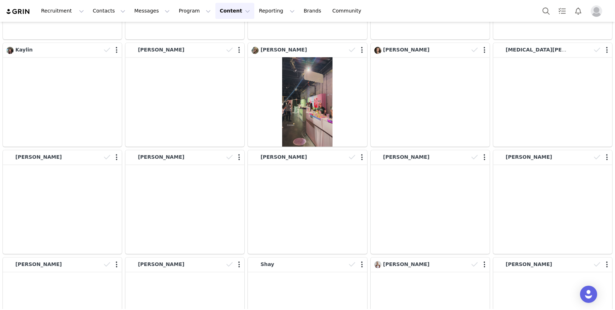
scroll to position [6995, 0]
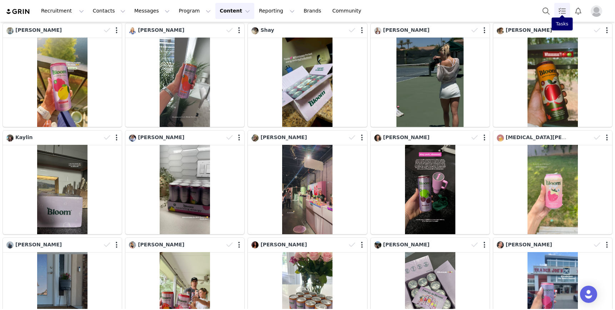
click at [563, 9] on link "Tasks" at bounding box center [563, 11] width 16 height 16
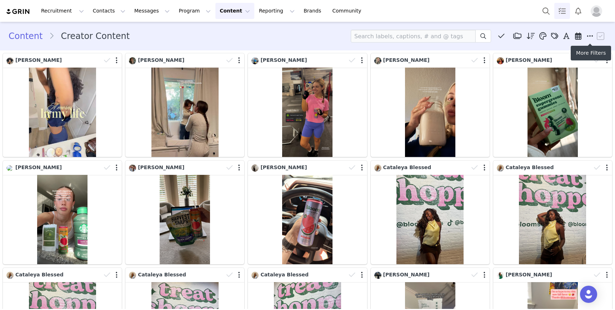
click at [591, 37] on icon at bounding box center [590, 36] width 6 height 7
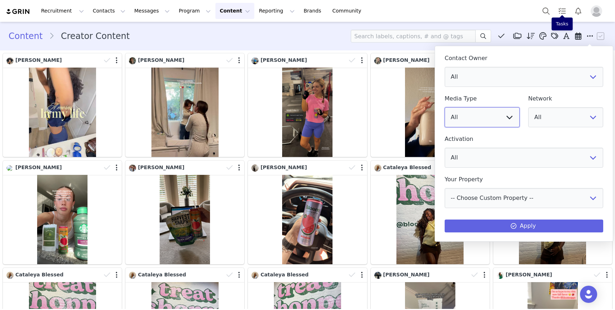
click at [498, 119] on select "All Image Video" at bounding box center [482, 117] width 75 height 20
select select "video"
click at [445, 107] on select "All Image Video" at bounding box center [482, 117] width 75 height 20
click at [473, 154] on select "All PAUSE Costco Gifting 1 Packed Party PR Manually Activated Energy Creators M…" at bounding box center [524, 158] width 159 height 20
select select "b77c88d6-ef05-463b-8b0e-e90de6fdbf1a"
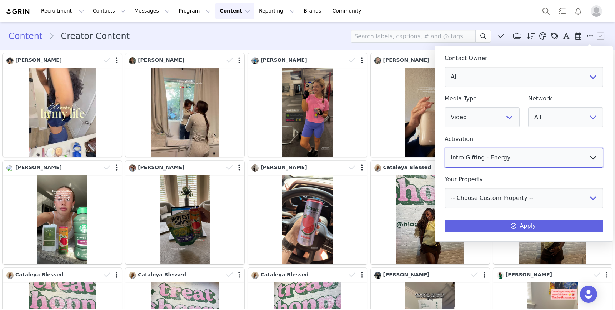
click at [445, 148] on select "All PAUSE Costco Gifting 1 Packed Party PR Manually Activated Energy Creators M…" at bounding box center [524, 158] width 159 height 20
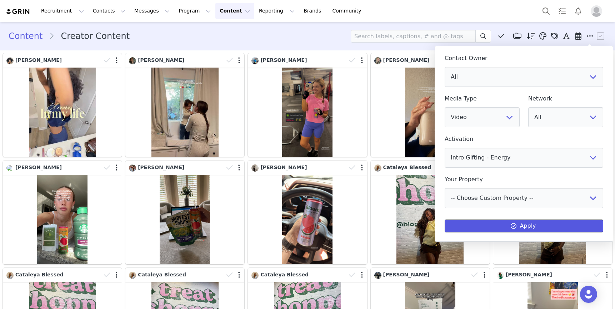
click at [532, 223] on button "Apply" at bounding box center [524, 225] width 159 height 13
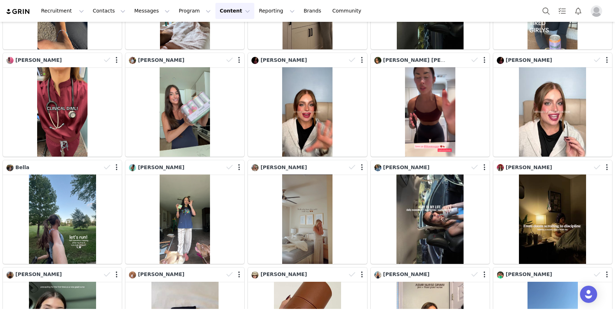
scroll to position [535, 0]
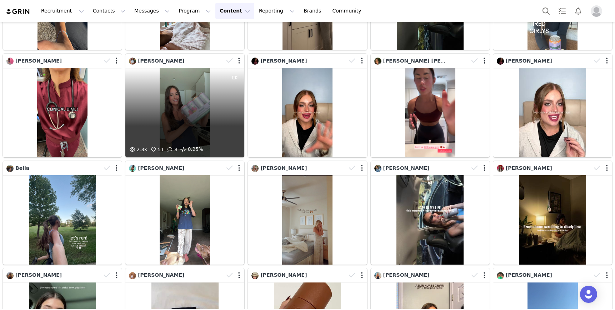
click at [173, 110] on div "2.3K 51 8 0.25%" at bounding box center [184, 112] width 119 height 89
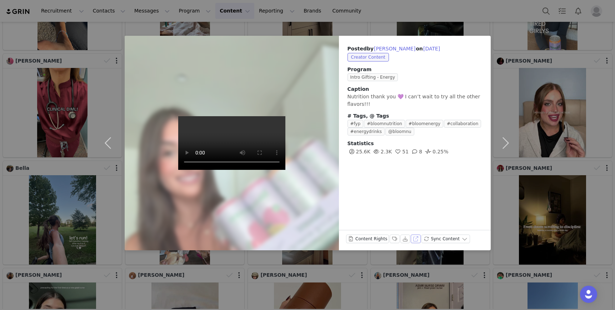
click at [412, 239] on button "View on TikTok" at bounding box center [416, 238] width 10 height 9
click at [516, 111] on button "button" at bounding box center [506, 143] width 30 height 214
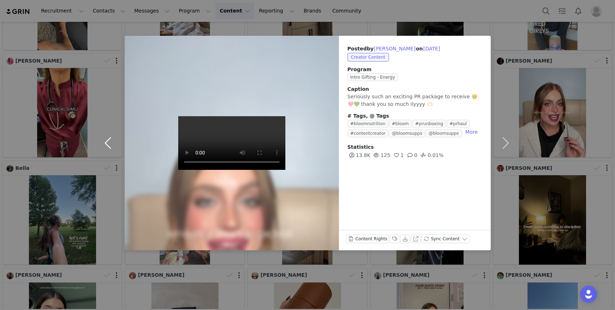
click at [105, 148] on button "button" at bounding box center [110, 143] width 30 height 214
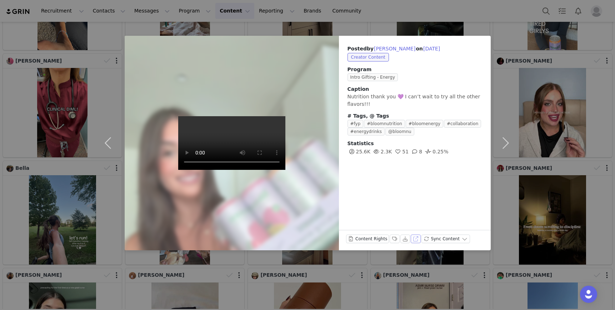
click at [415, 240] on button "View on TikTok" at bounding box center [416, 238] width 10 height 9
click at [501, 92] on button "button" at bounding box center [506, 143] width 30 height 214
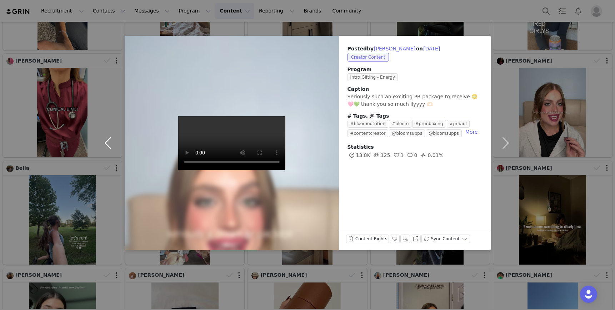
click at [109, 145] on button "button" at bounding box center [110, 143] width 30 height 214
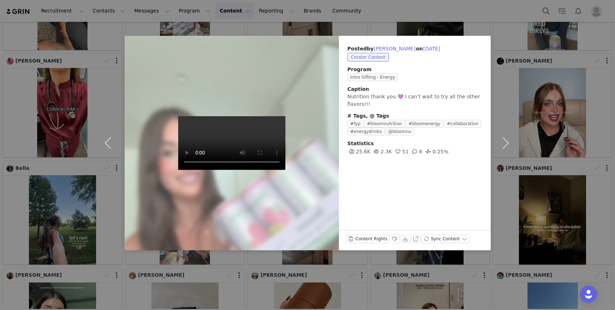
click at [79, 98] on div "Posted by Yasmine Elgashi on Sep 26, 2025 Creator Content Program Intro Gifting…" at bounding box center [307, 155] width 615 height 310
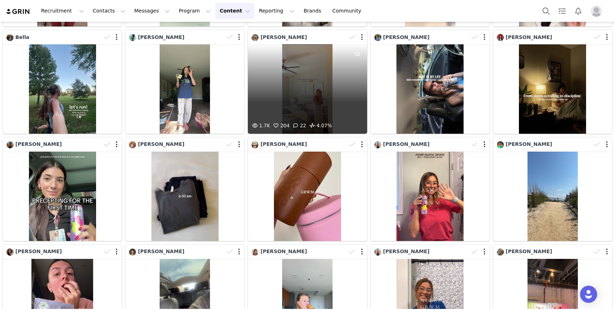
scroll to position [668, 0]
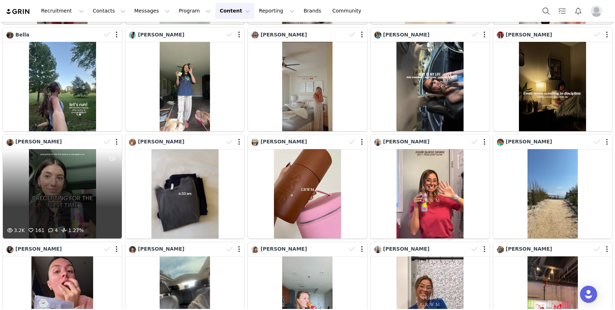
click at [62, 188] on div "3.2K 161 4 1.27%" at bounding box center [62, 193] width 119 height 89
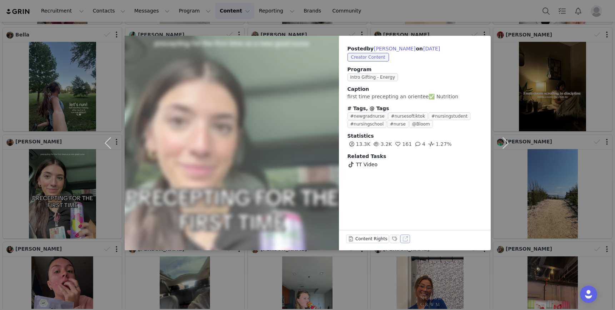
click at [404, 238] on button "View on TikTok" at bounding box center [406, 238] width 10 height 9
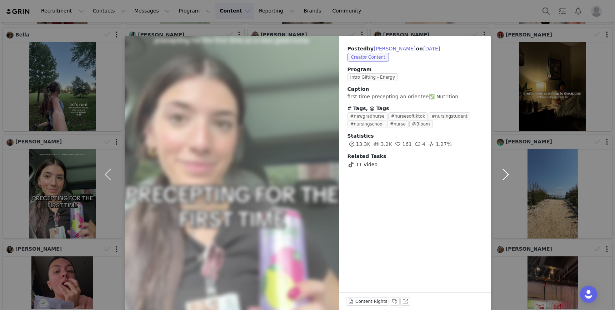
click at [517, 58] on button "button" at bounding box center [506, 174] width 30 height 277
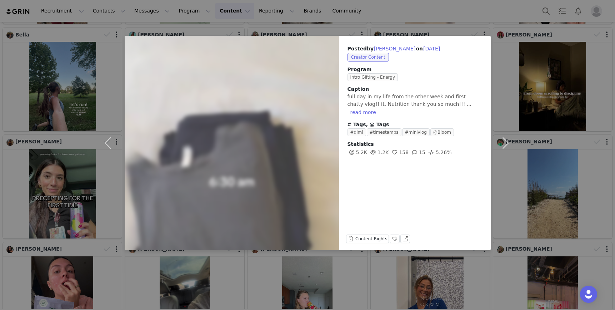
click at [76, 61] on div "Posted by Lauren Frensley on Sep 25, 2025 Creator Content Program Intro Gifting…" at bounding box center [307, 155] width 615 height 310
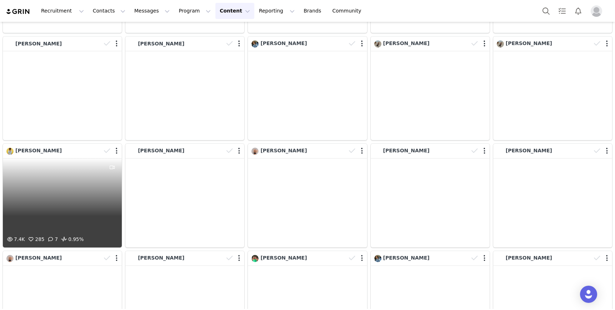
scroll to position [3875, 0]
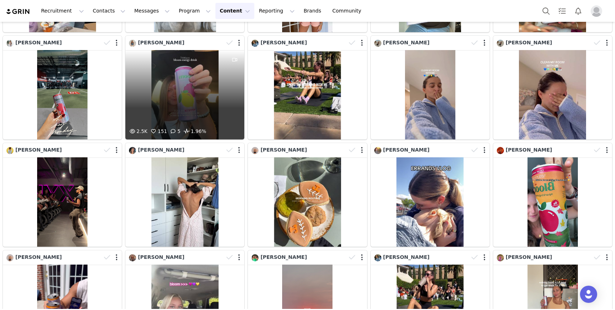
click at [151, 89] on div "2.5K 151 5 1.96%" at bounding box center [184, 94] width 119 height 89
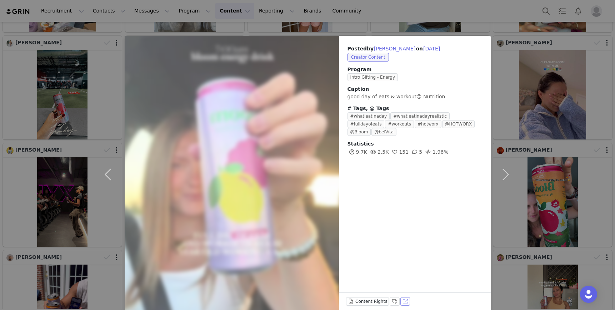
click at [406, 299] on button "View on TikTok" at bounding box center [406, 301] width 10 height 9
click at [109, 111] on button "button" at bounding box center [110, 174] width 30 height 277
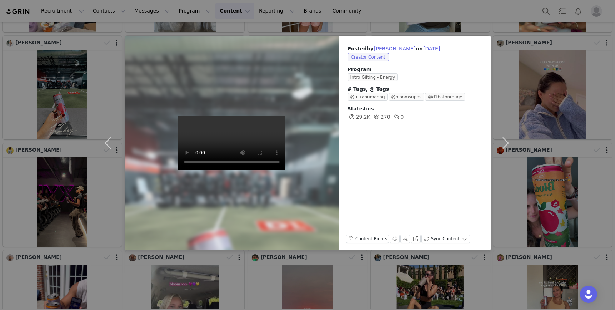
click at [448, 305] on div "Posted by Sierra Davon on Sep 8, 2025 Creator Content Program Intro Gifting - E…" at bounding box center [307, 155] width 615 height 310
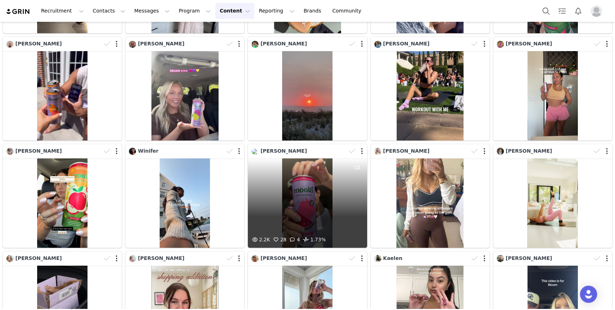
scroll to position [4090, 0]
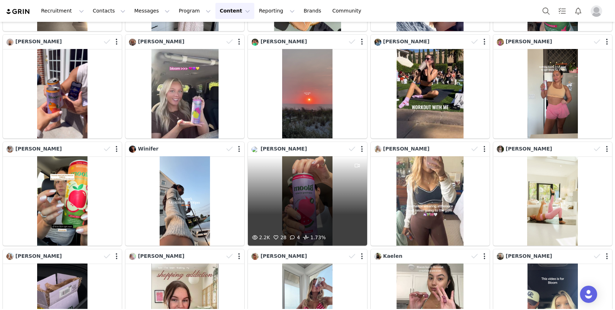
click at [304, 189] on div "2.2K 28 4 1.73%" at bounding box center [307, 200] width 119 height 89
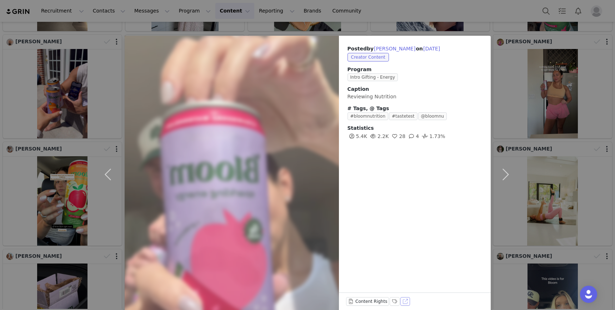
click at [402, 299] on button "View on TikTok" at bounding box center [406, 301] width 10 height 9
click at [531, 104] on div "Posted by Olivia Lev on Sep 6, 2025 Creator Content Program Intro Gifting - Ene…" at bounding box center [307, 155] width 615 height 310
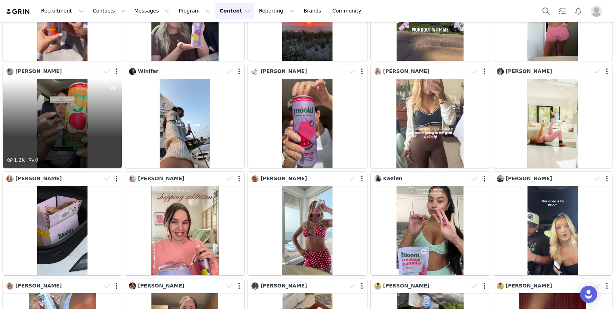
scroll to position [4168, 0]
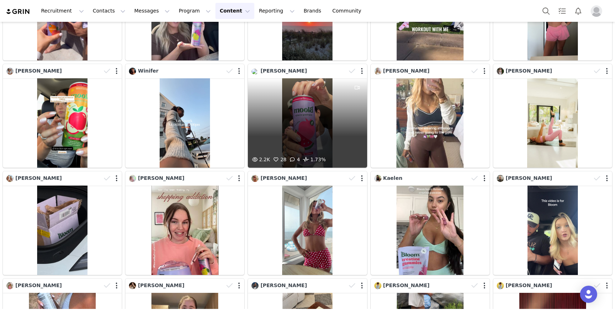
click at [294, 117] on div "2.2K 28 4 1.73%" at bounding box center [307, 122] width 119 height 89
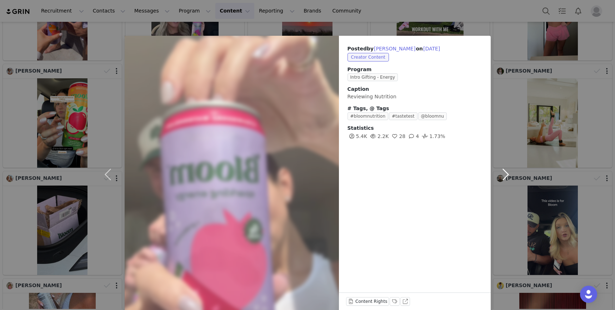
click at [507, 63] on button "button" at bounding box center [506, 174] width 30 height 277
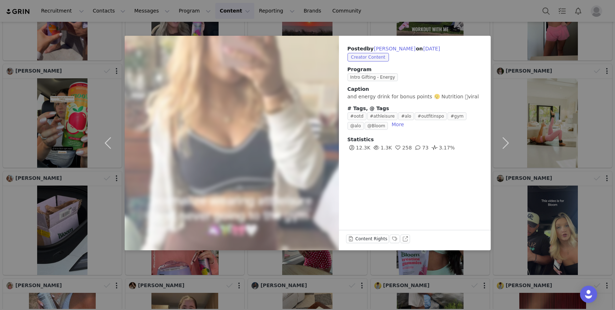
click at [446, 284] on div "Posted by Nazeen Shah on Sep 6, 2025 Creator Content Program Intro Gifting - En…" at bounding box center [307, 155] width 615 height 310
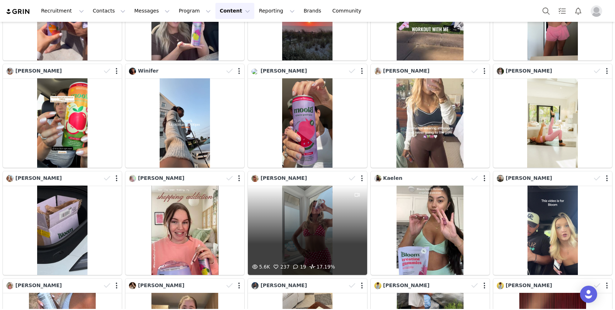
click at [313, 224] on div "5.6K 237 19 17.19%" at bounding box center [307, 229] width 119 height 89
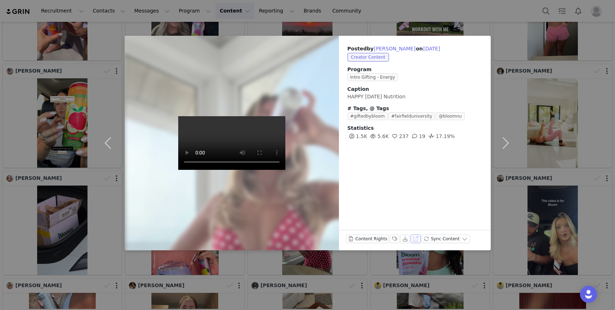
click at [415, 239] on button "View on TikTok" at bounding box center [416, 238] width 10 height 9
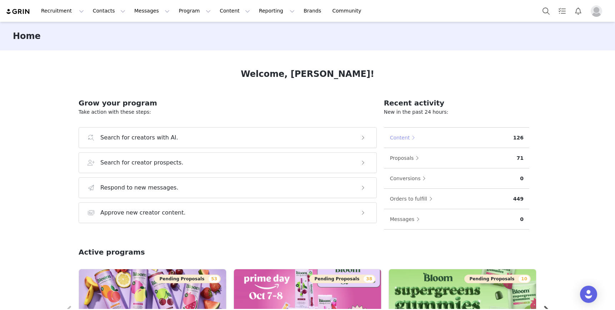
click at [401, 137] on button "Content" at bounding box center [404, 137] width 29 height 11
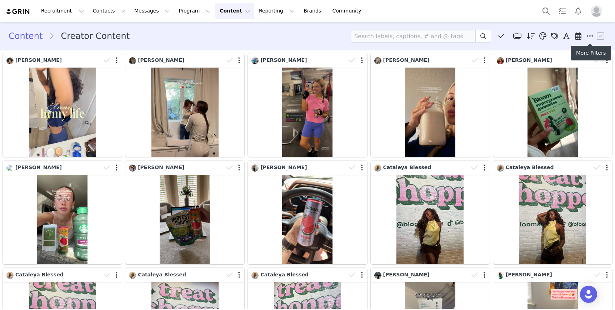
click at [590, 36] on icon at bounding box center [590, 36] width 6 height 7
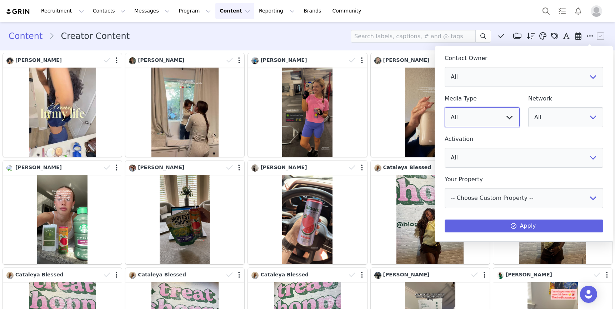
click at [486, 116] on select "All Image Video" at bounding box center [482, 117] width 75 height 20
select select "image"
click at [445, 107] on select "All Image Video" at bounding box center [482, 117] width 75 height 20
click at [467, 155] on select "All Energy Restock Bloom Energy Stx - Fall Prime Day Intro Gifting - Greens Gum…" at bounding box center [524, 158] width 159 height 20
select select "b77c88d6-ef05-463b-8b0e-e90de6fdbf1a"
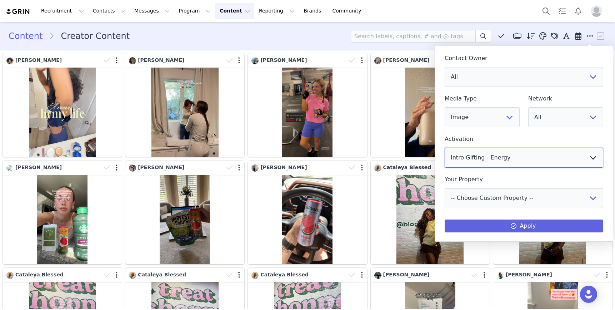
click at [445, 148] on select "All Energy Restock Bloom Energy Stx - Fall Prime Day Intro Gifting - Greens Gum…" at bounding box center [524, 158] width 159 height 20
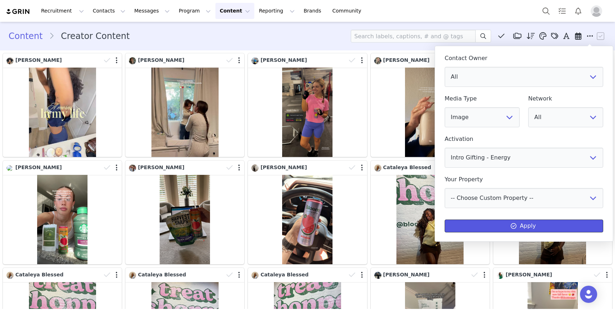
click at [489, 223] on button "Apply" at bounding box center [524, 225] width 159 height 13
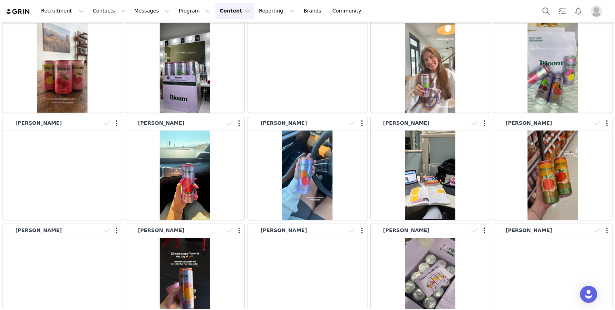
scroll to position [4862, 0]
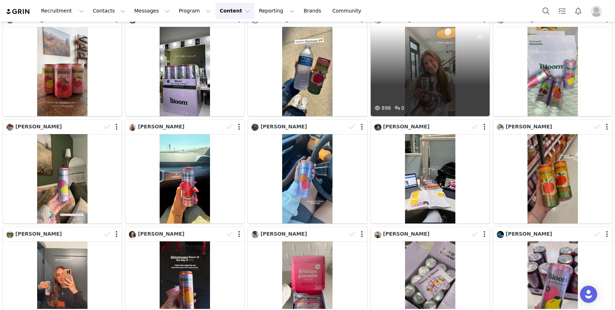
click at [441, 75] on div "898 0" at bounding box center [430, 71] width 119 height 89
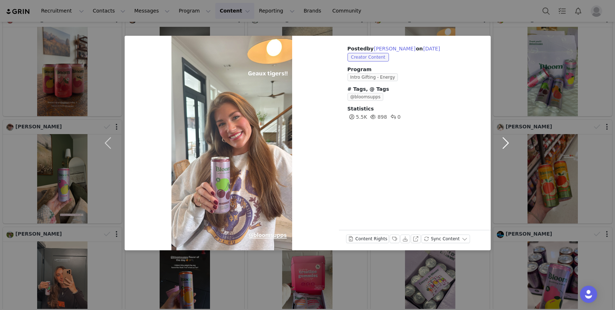
click at [509, 104] on button "button" at bounding box center [506, 143] width 30 height 214
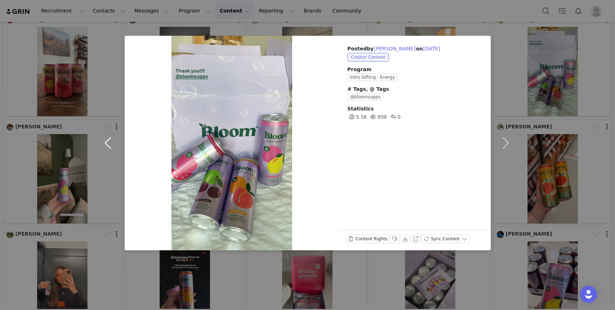
click at [107, 145] on button "button" at bounding box center [110, 143] width 30 height 214
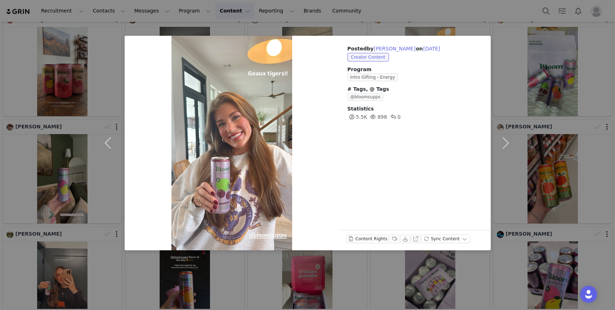
click at [300, 279] on div "Posted by Sophie Inman on Aug 30, 2025 Creator Content Program Intro Gifting - …" at bounding box center [307, 155] width 615 height 310
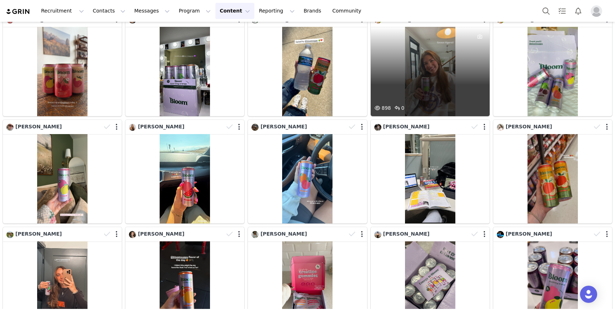
click at [442, 71] on div "898 0" at bounding box center [430, 71] width 119 height 89
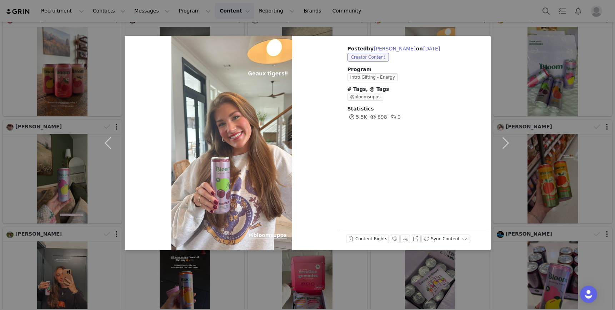
click at [536, 106] on div "Posted by Sophie Inman on Aug 30, 2025 Creator Content Program Intro Gifting - …" at bounding box center [307, 155] width 615 height 310
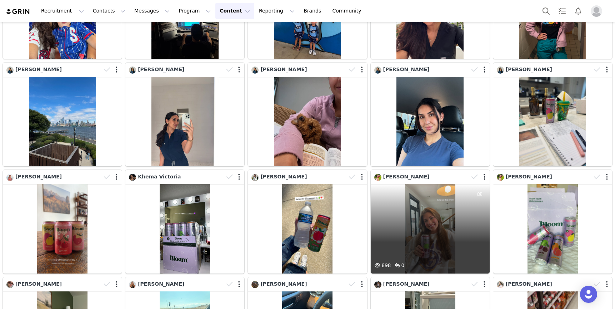
scroll to position [4721, 0]
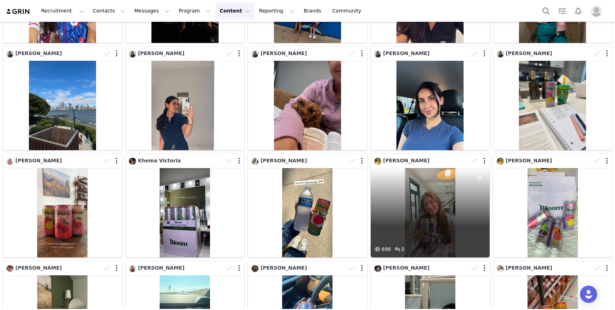
click at [429, 196] on div "898 0" at bounding box center [430, 212] width 119 height 89
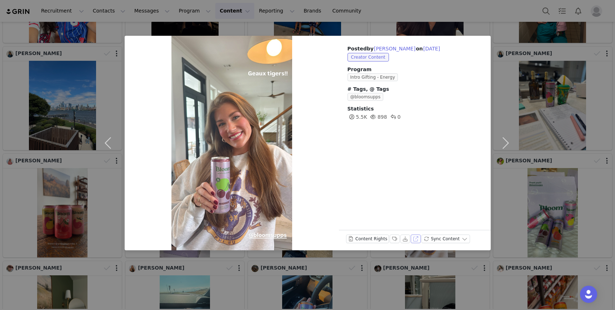
click at [411, 240] on button "View on Instagram" at bounding box center [416, 238] width 10 height 9
click at [505, 44] on button "button" at bounding box center [506, 143] width 30 height 214
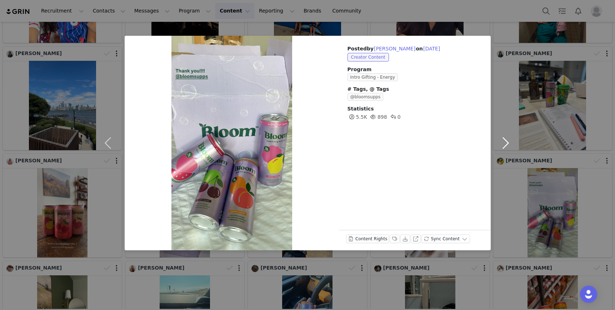
click at [505, 114] on button "button" at bounding box center [506, 143] width 30 height 214
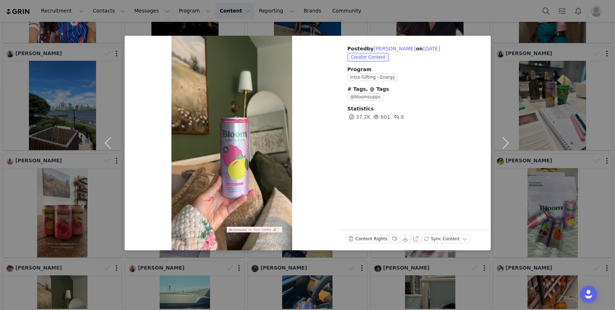
click at [77, 75] on div "Posted by Lana Raiford on Aug 30, 2025 Creator Content Program Intro Gifting - …" at bounding box center [307, 155] width 615 height 310
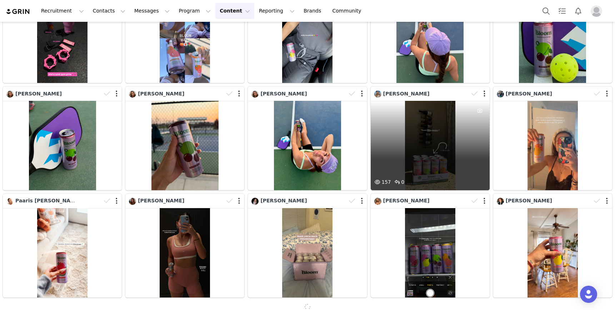
scroll to position [5545, 0]
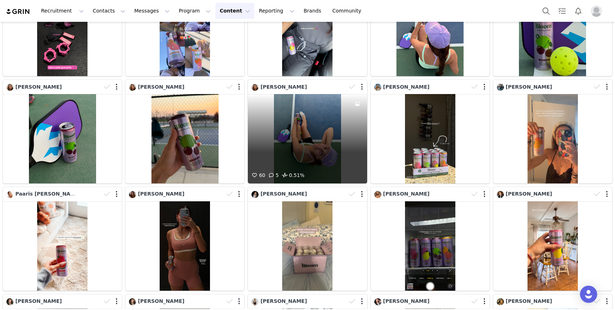
click at [334, 130] on div "60 5 0.51%" at bounding box center [307, 138] width 119 height 89
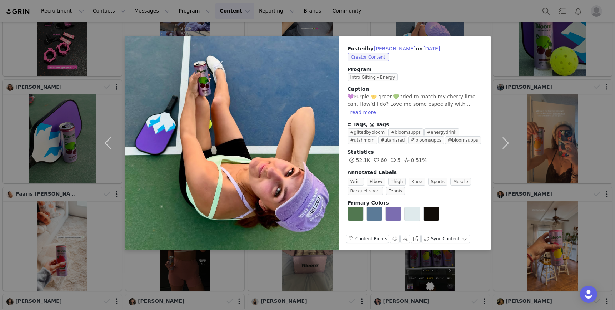
click at [523, 12] on div "Posted by Kamilla Edwards on Aug 27, 2025 Creator Content Program Intro Gifting…" at bounding box center [307, 155] width 615 height 310
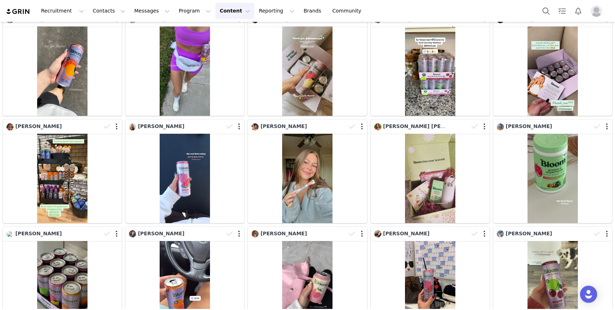
scroll to position [0, 0]
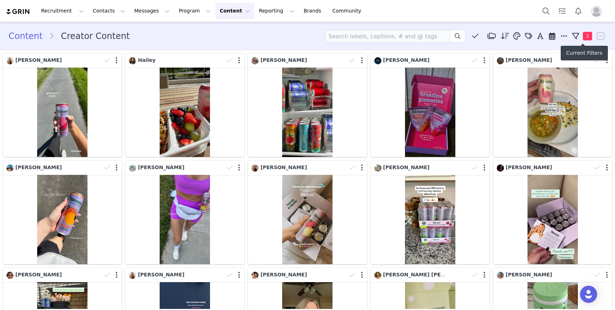
click at [591, 34] on span "2" at bounding box center [587, 36] width 9 height 9
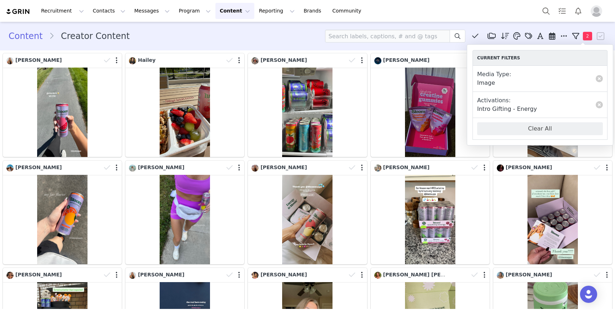
click at [524, 78] on div "Media Type: Image" at bounding box center [540, 78] width 126 height 17
click at [600, 78] on link at bounding box center [599, 78] width 7 height 7
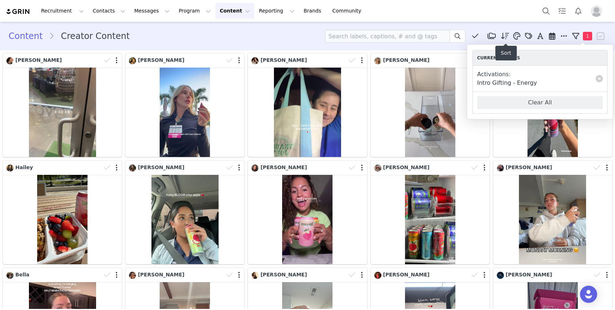
click at [508, 35] on icon at bounding box center [505, 36] width 8 height 7
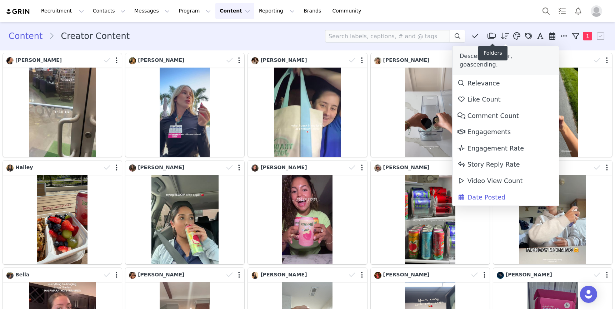
click at [490, 35] on icon at bounding box center [492, 36] width 8 height 7
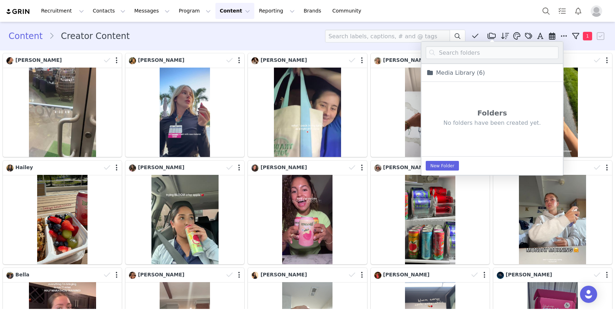
click at [575, 35] on icon at bounding box center [575, 36] width 7 height 7
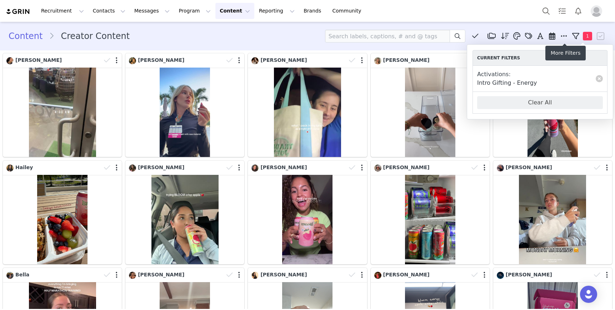
click at [564, 35] on icon at bounding box center [564, 36] width 6 height 7
select select "b77c88d6-ef05-463b-8b0e-e90de6fdbf1a"
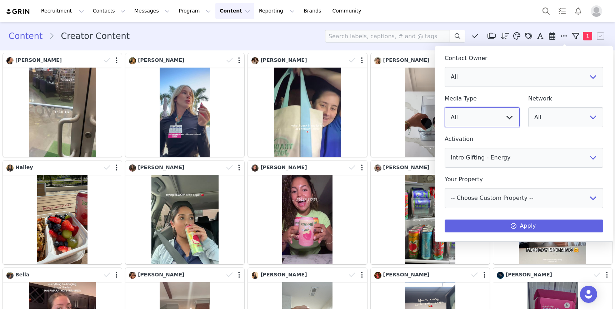
click at [499, 113] on select "All Image Video" at bounding box center [482, 117] width 75 height 20
select select "video"
click at [445, 107] on select "All Image Video" at bounding box center [482, 117] width 75 height 20
click at [521, 224] on button "Apply" at bounding box center [524, 225] width 159 height 13
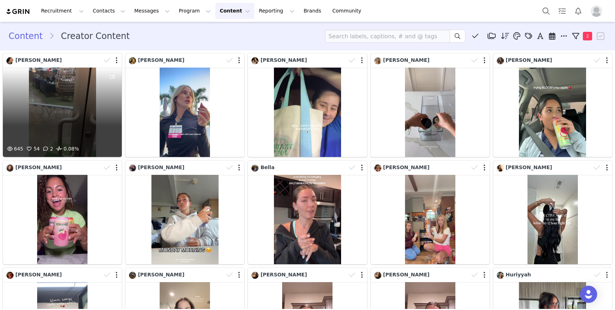
click at [77, 92] on div "645 54 2 0.08%" at bounding box center [62, 112] width 119 height 89
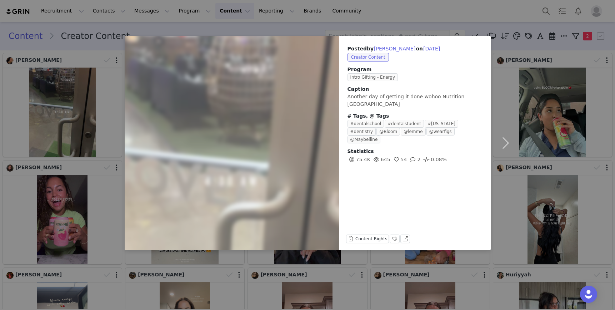
click at [573, 79] on div "Posted by Lauren Barr on Sep 30, 2025 Creator Content Program Intro Gifting - E…" at bounding box center [307, 155] width 615 height 310
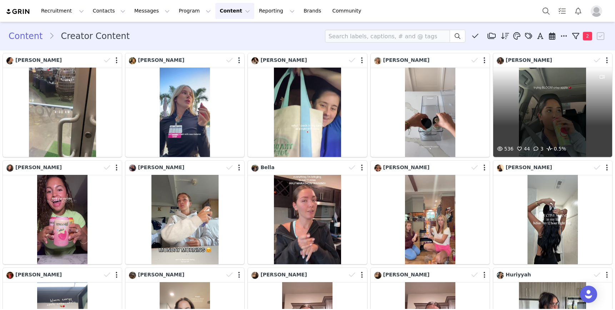
click at [560, 109] on div "536 44 3 0.5%" at bounding box center [552, 112] width 119 height 89
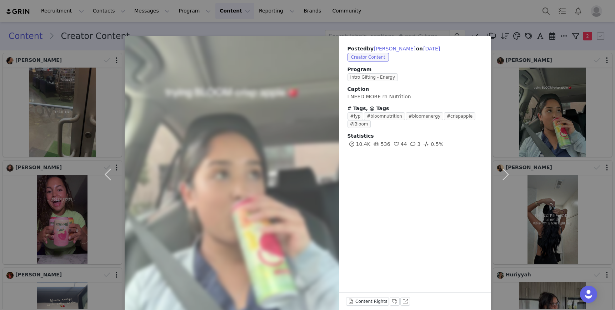
click at [531, 91] on div "Posted by Briza Perez on Sep 30, 2025 Creator Content Program Intro Gifting - E…" at bounding box center [307, 155] width 615 height 310
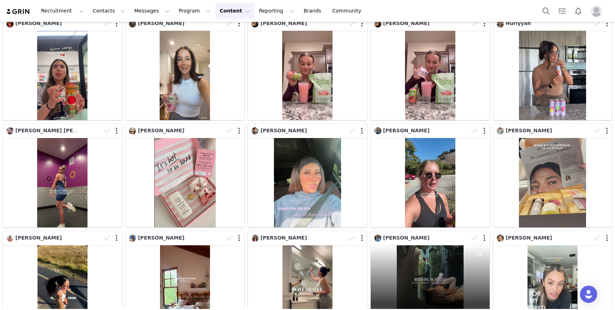
scroll to position [249, 0]
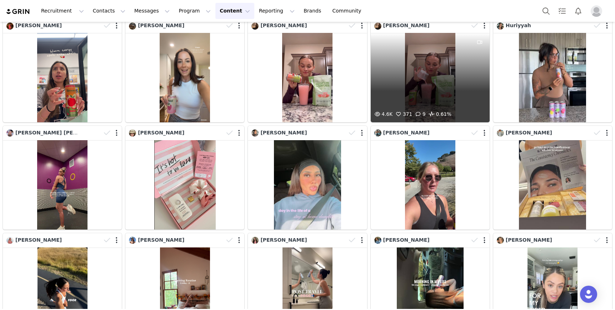
click at [447, 71] on div "4.6K 371 9 0.61%" at bounding box center [430, 77] width 119 height 89
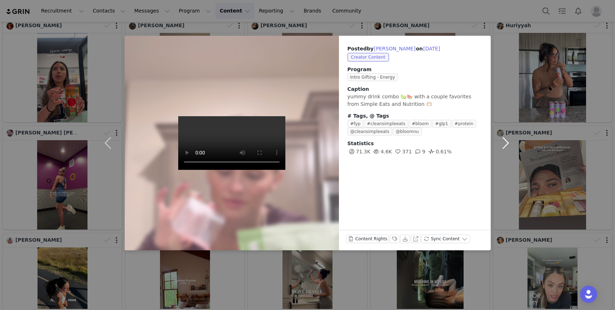
click at [495, 200] on button "button" at bounding box center [506, 143] width 30 height 214
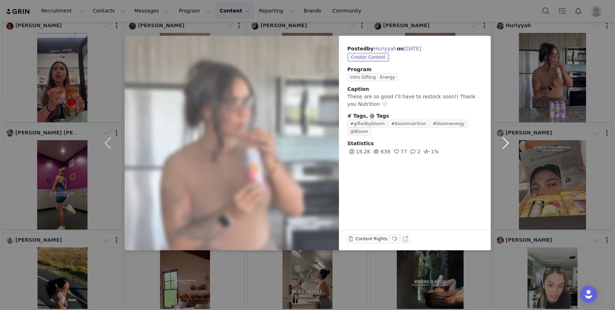
click at [521, 53] on button "button" at bounding box center [506, 143] width 30 height 214
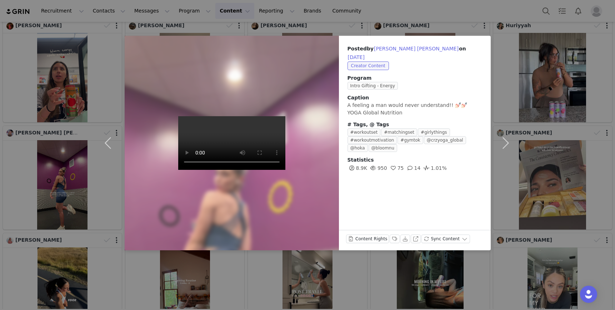
click at [544, 106] on div "Posted by Kennedy Dillow on Sep 27, 2025 Creator Content Program Intro Gifting …" at bounding box center [307, 155] width 615 height 310
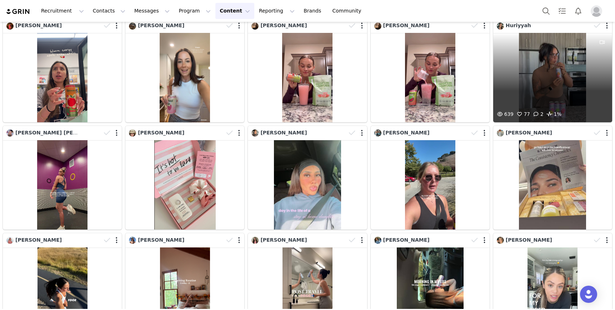
click at [551, 76] on div "639 77 2 1%" at bounding box center [552, 77] width 119 height 89
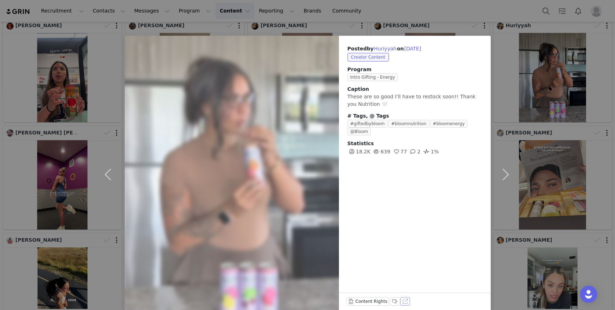
click at [403, 300] on button "View on TikTok" at bounding box center [406, 301] width 10 height 9
click at [507, 84] on button "button" at bounding box center [506, 174] width 30 height 277
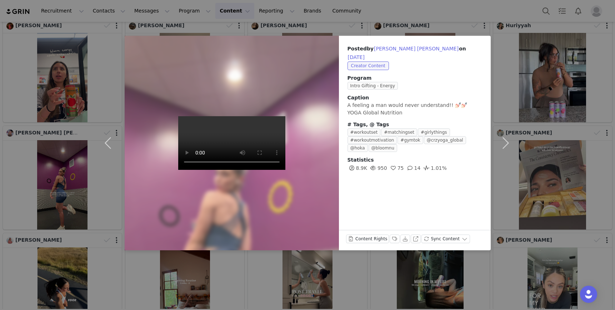
click at [59, 34] on div "Posted by Kennedy Dillow on Sep 27, 2025 Creator Content Program Intro Gifting …" at bounding box center [307, 155] width 615 height 310
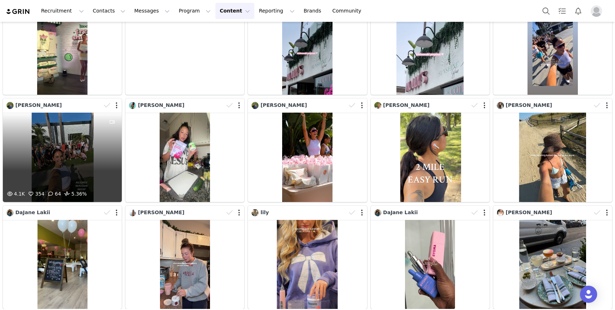
scroll to position [1248, 0]
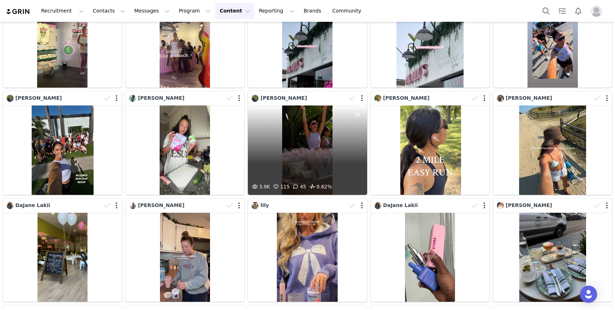
click at [298, 138] on div "3.9K 115 45 0.62%" at bounding box center [307, 149] width 119 height 89
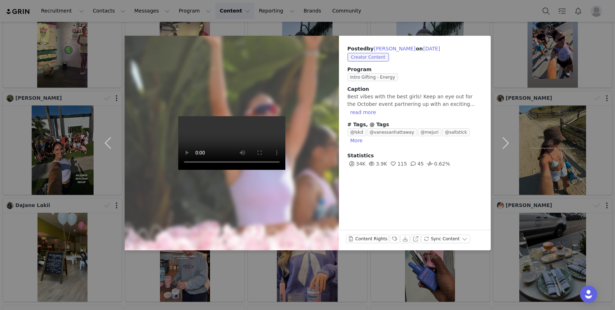
click at [568, 49] on div "Posted by Vanessa Hattaway on Sep 21, 2025 Creator Content Program Intro Giftin…" at bounding box center [307, 155] width 615 height 310
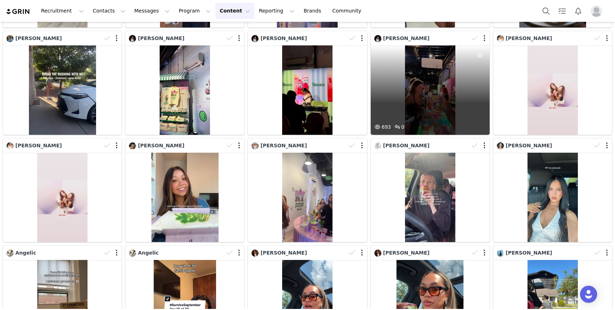
scroll to position [1523, 0]
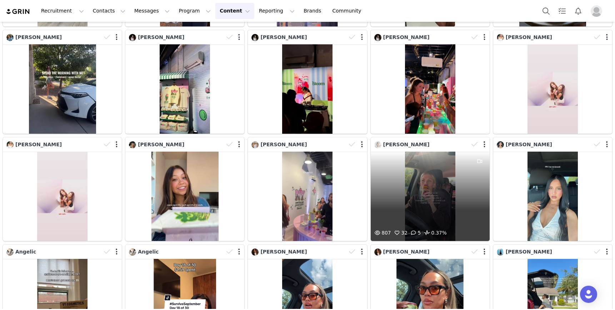
click at [448, 183] on div "807 32 5 0.37%" at bounding box center [430, 195] width 119 height 89
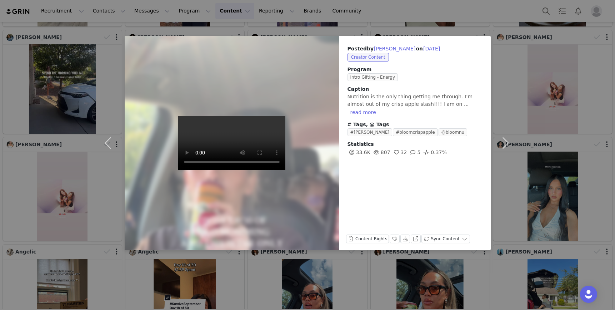
click at [553, 151] on div "Posted by Lucy Ream on Sep 19, 2025 Creator Content Program Intro Gifting - Ene…" at bounding box center [307, 155] width 615 height 310
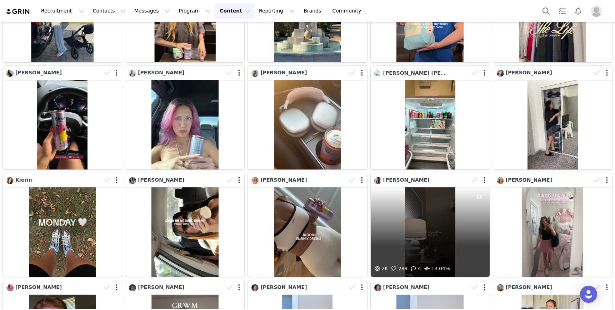
scroll to position [1927, 0]
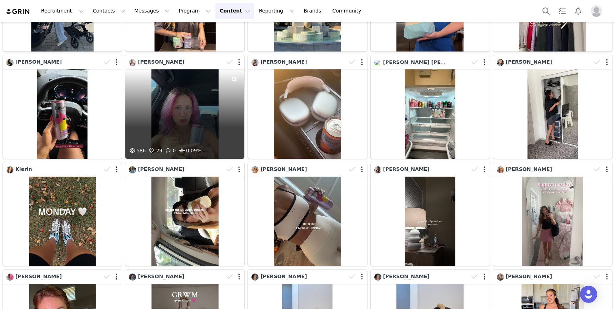
click at [175, 127] on div "586 29 0 0.09%" at bounding box center [184, 113] width 119 height 89
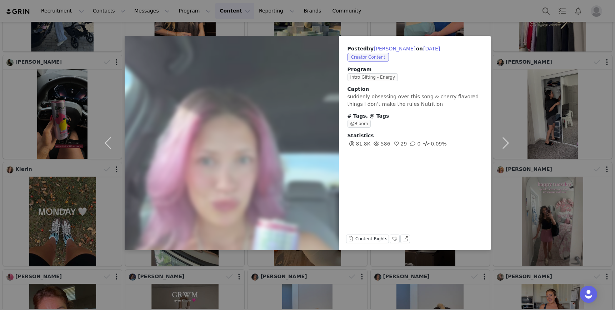
click at [522, 88] on div "Posted by Delaney Lawrence on Sep 17, 2025 Creator Content Program Intro Giftin…" at bounding box center [307, 155] width 615 height 310
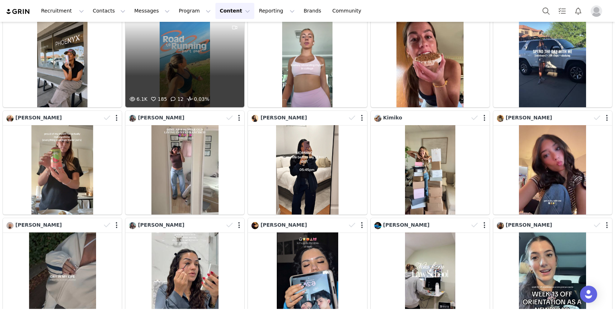
scroll to position [2842, 0]
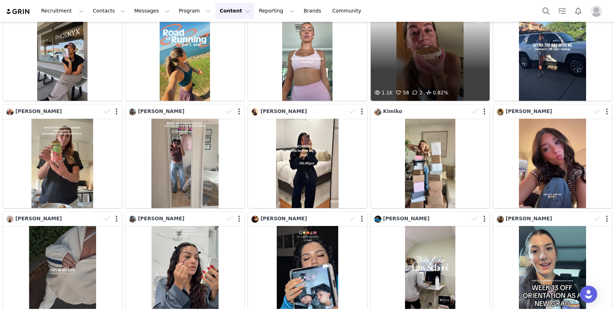
click at [410, 68] on div "1.1K 58 2 0.82%" at bounding box center [430, 55] width 119 height 89
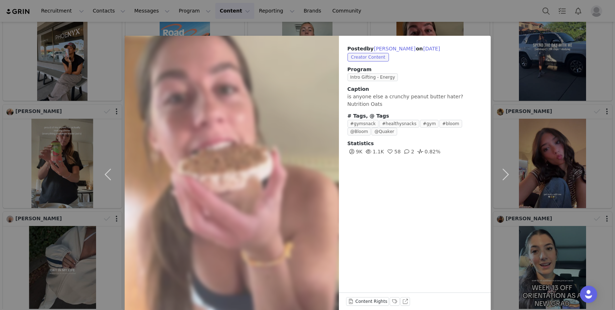
click at [526, 61] on div "Posted by Lexi Vandermeir on Sep 12, 2025 Creator Content Program Intro Gifting…" at bounding box center [307, 155] width 615 height 310
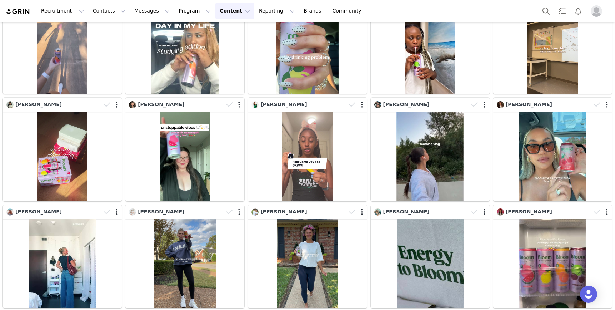
scroll to position [3288, 0]
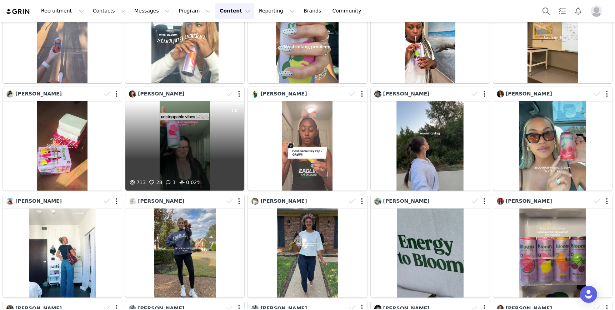
click at [199, 151] on div "713 28 1 0.02%" at bounding box center [184, 145] width 119 height 89
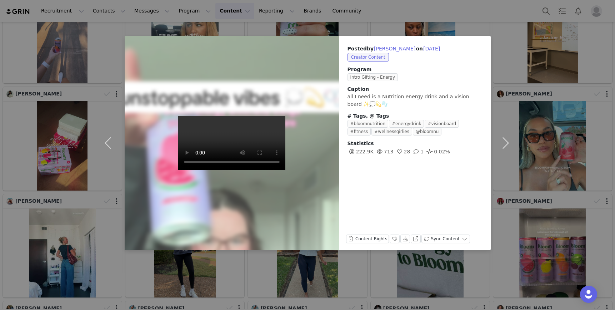
click at [532, 70] on div "Posted by Katie Johnson on Sep 10, 2025 Creator Content Program Intro Gifting -…" at bounding box center [307, 155] width 615 height 310
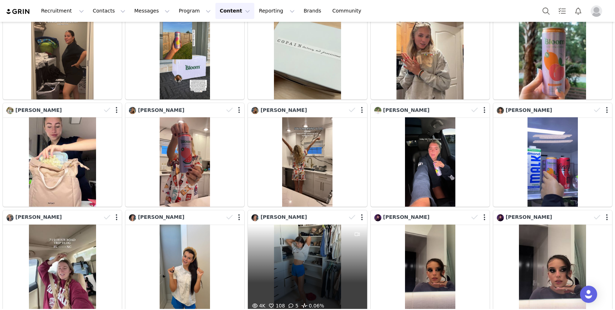
scroll to position [5535, 0]
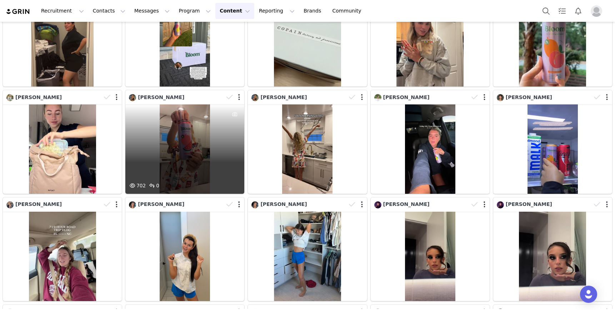
click at [209, 154] on div "702 0" at bounding box center [184, 148] width 119 height 89
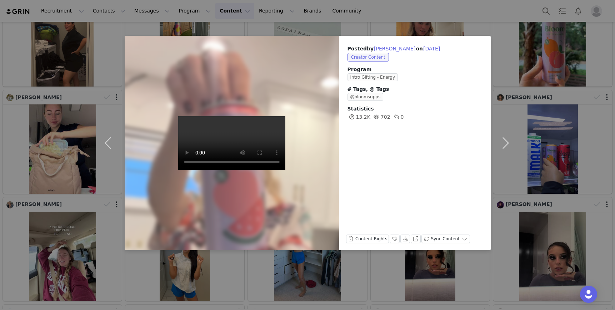
click at [541, 99] on div "Posted by Samantha Jones on Sep 2, 2025 Creator Content Program Intro Gifting -…" at bounding box center [307, 155] width 615 height 310
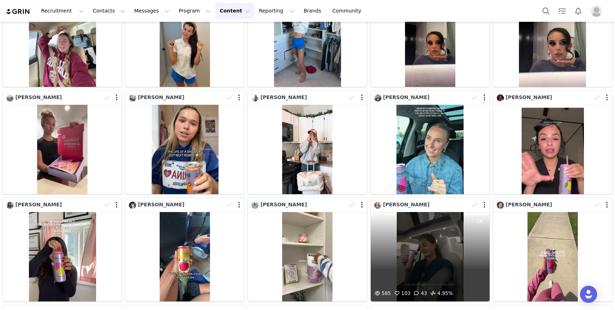
scroll to position [5750, 0]
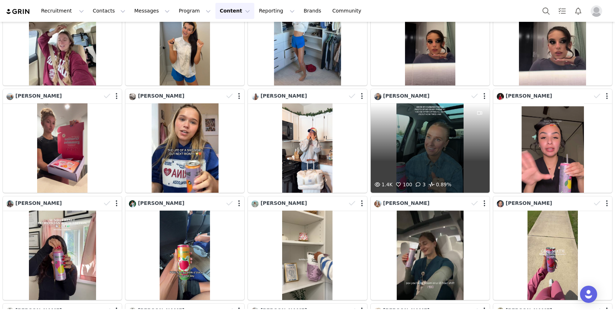
click at [444, 137] on div "1.4K 100 3 0.89%" at bounding box center [430, 147] width 119 height 89
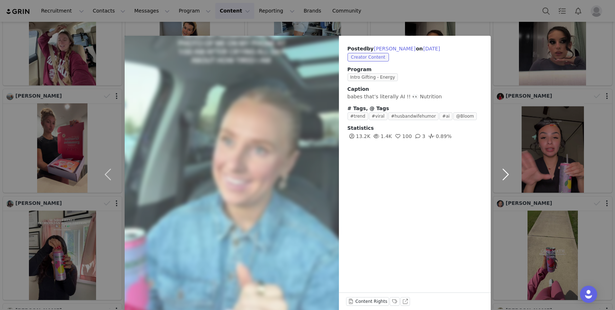
click at [509, 138] on button "button" at bounding box center [506, 174] width 30 height 277
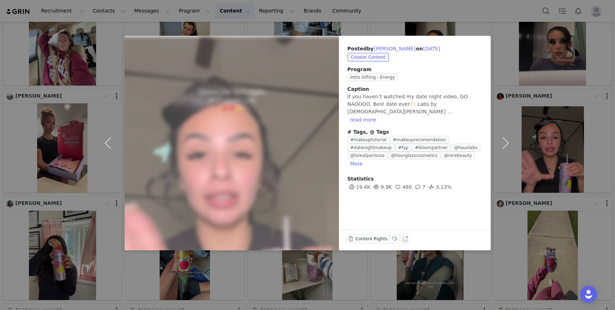
click at [513, 266] on div "Posted by Mariana on Sep 1, 2025 Creator Content Program Intro Gifting - Energy…" at bounding box center [307, 155] width 615 height 310
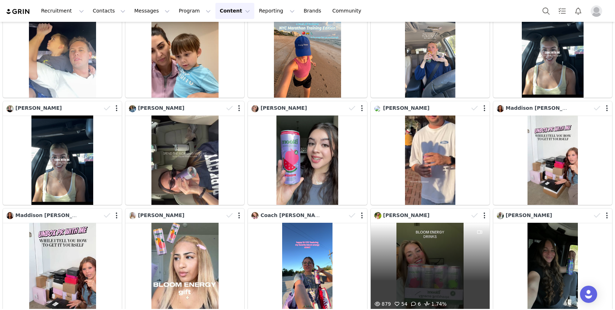
scroll to position [6066, 0]
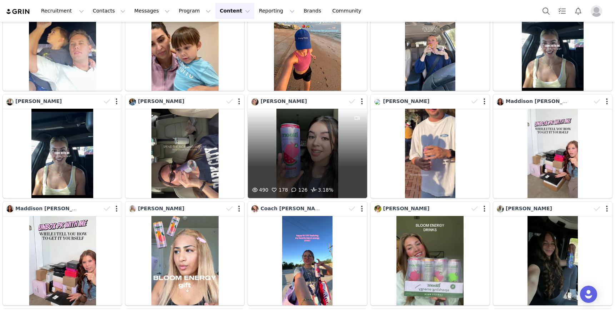
click at [333, 167] on div "490 178 126 3.18%" at bounding box center [307, 153] width 119 height 89
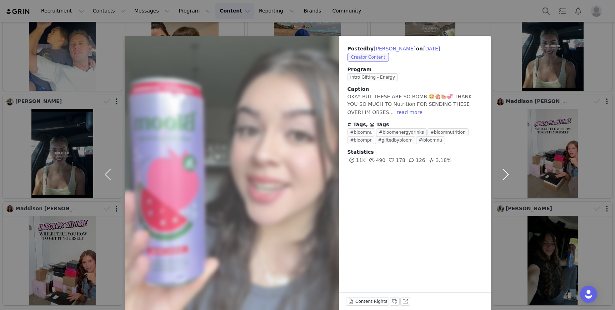
click at [519, 43] on button "button" at bounding box center [506, 174] width 30 height 277
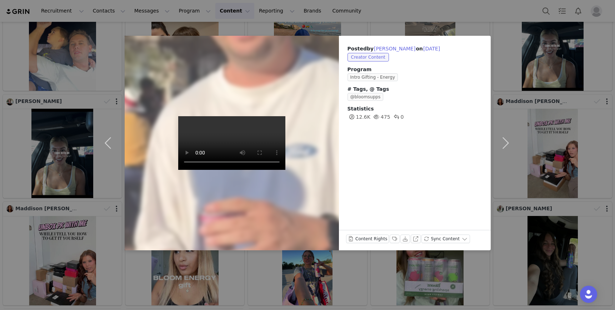
click at [405, 26] on div "Posted by Brooklyn Ebert on Aug 31, 2025 Creator Content Program Intro Gifting …" at bounding box center [307, 155] width 615 height 310
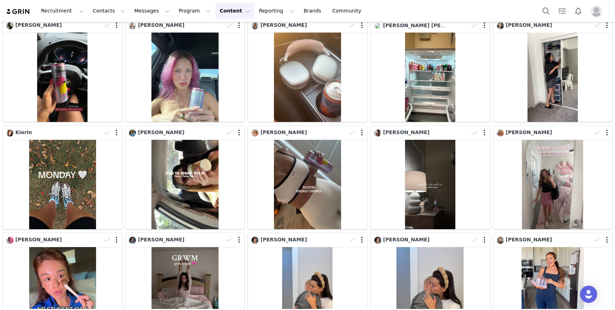
scroll to position [1947, 0]
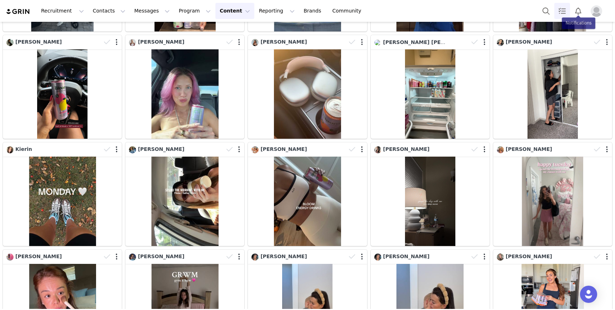
click at [566, 10] on link "Tasks" at bounding box center [563, 11] width 16 height 16
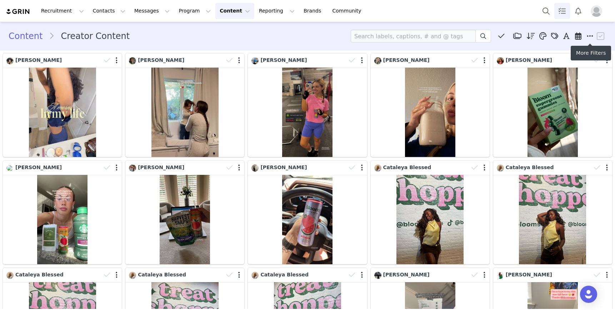
click at [590, 34] on icon at bounding box center [590, 36] width 6 height 7
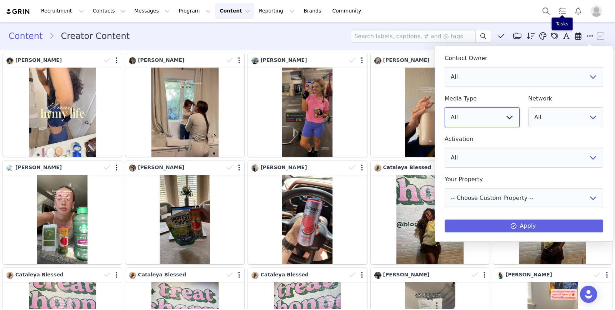
click at [493, 117] on select "All Image Video" at bounding box center [482, 117] width 75 height 20
select select "image"
click at [445, 107] on select "All Image Video" at bounding box center [482, 117] width 75 height 20
click at [481, 160] on select "All Energy Restock Bloom Energy Stx - Fall Prime Day Intro Gifting - Greens Gum…" at bounding box center [524, 158] width 159 height 20
select select "b77c88d6-ef05-463b-8b0e-e90de6fdbf1a"
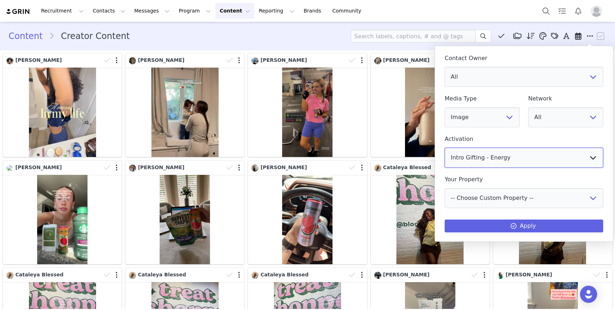
click at [445, 148] on select "All Energy Restock Bloom Energy Stx - Fall Prime Day Intro Gifting - Greens Gum…" at bounding box center [524, 158] width 159 height 20
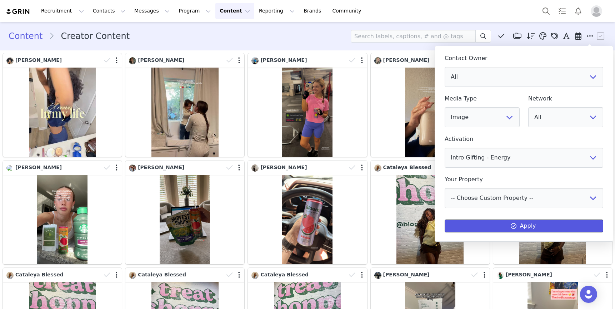
click at [518, 223] on span at bounding box center [513, 226] width 9 height 9
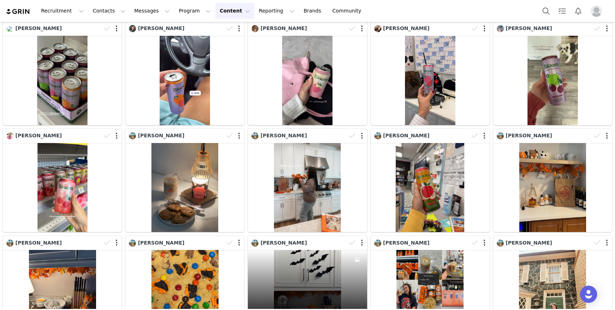
scroll to position [355, 0]
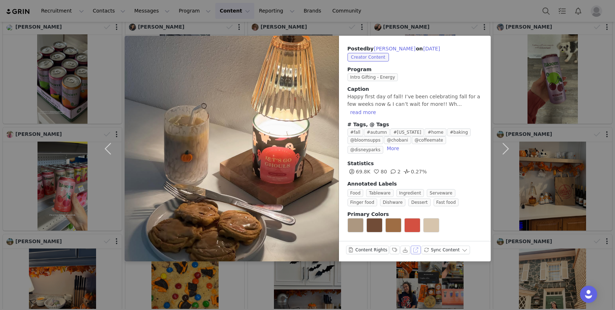
click at [417, 245] on button "View on Instagram" at bounding box center [416, 249] width 10 height 9
click at [509, 55] on button "button" at bounding box center [506, 148] width 30 height 225
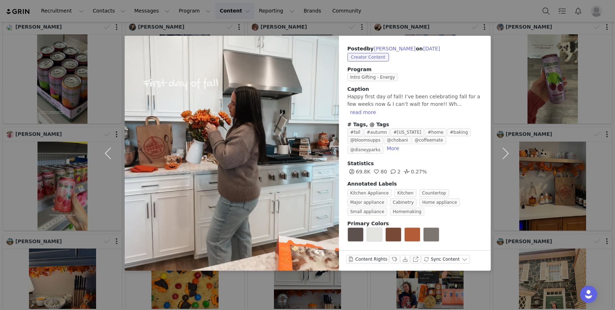
click at [545, 122] on div "Posted by Meg on Sep 22, 2025 Creator Content Program Intro Gifting - Energy Ca…" at bounding box center [307, 155] width 615 height 310
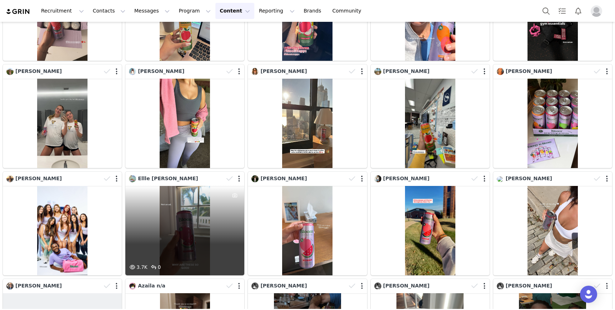
scroll to position [3204, 0]
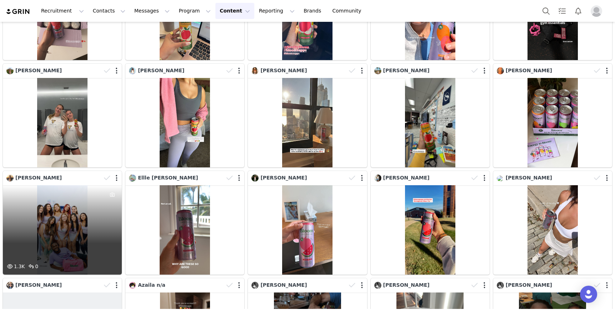
click at [67, 233] on div "1.3K 0" at bounding box center [62, 229] width 119 height 89
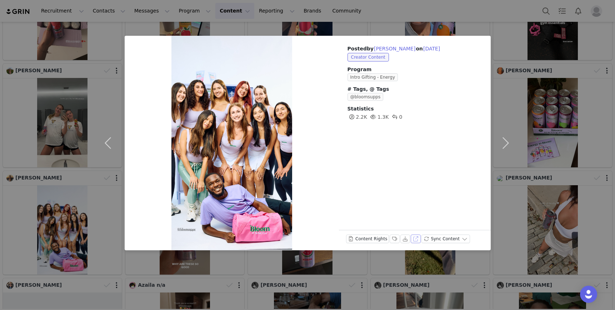
click at [415, 238] on button "View on Instagram" at bounding box center [416, 238] width 10 height 9
click at [515, 28] on div "Posted by Marina Deguchi on Sep 3, 2025 Creator Content Program Intro Gifting -…" at bounding box center [307, 155] width 615 height 310
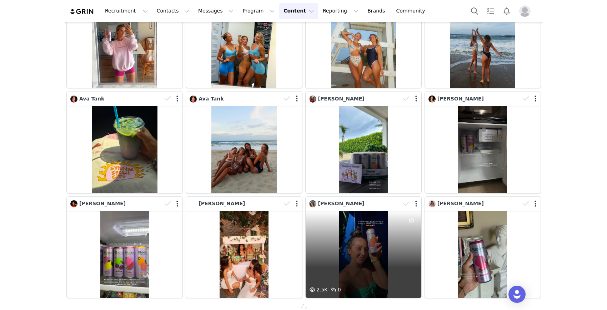
scroll to position [10758, 0]
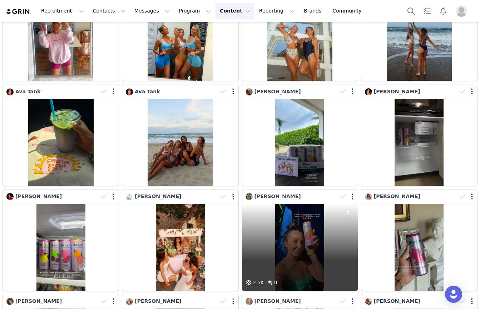
click at [323, 272] on div "2.5K 0" at bounding box center [300, 247] width 116 height 87
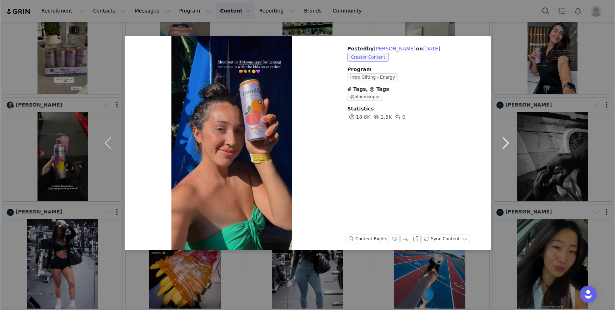
scroll to position [9063, 0]
click at [516, 38] on button "button" at bounding box center [506, 143] width 30 height 214
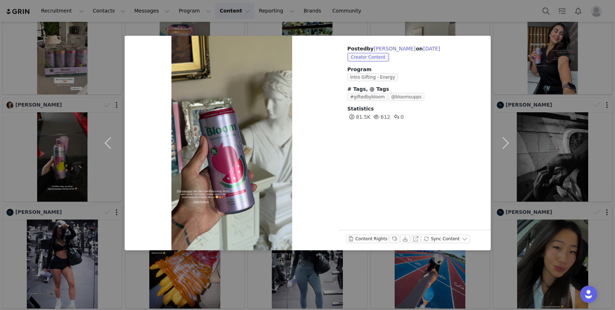
click at [479, 20] on div "Posted by Sandra Duran on Aug 7, 2025 Creator Content Program Intro Gifting - E…" at bounding box center [307, 155] width 615 height 310
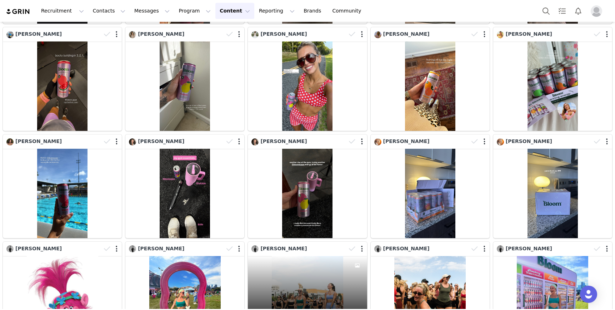
scroll to position [12876, 0]
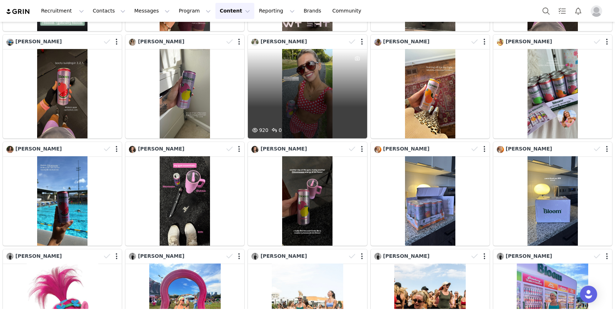
click at [315, 74] on div "920 0" at bounding box center [307, 93] width 119 height 89
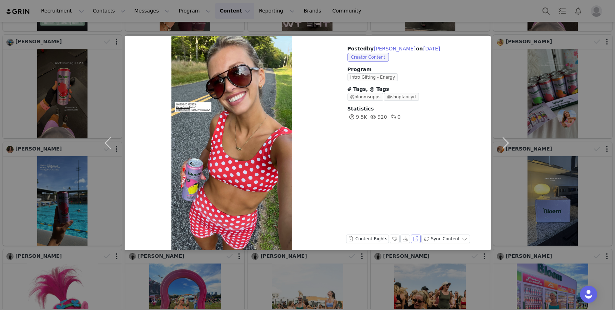
click at [413, 239] on button "View on Instagram" at bounding box center [416, 238] width 10 height 9
click at [565, 57] on div "Posted by Gracie Allen on Jul 31, 2025 Creator Content Program Intro Gifting - …" at bounding box center [307, 155] width 615 height 310
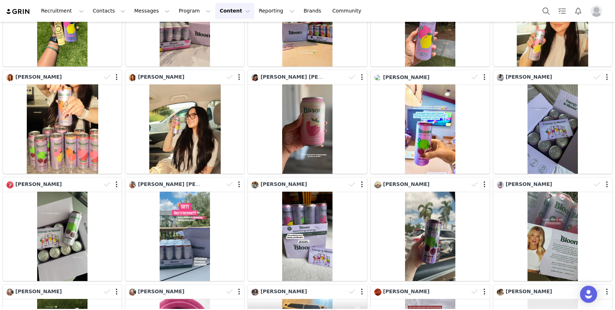
scroll to position [15568, 0]
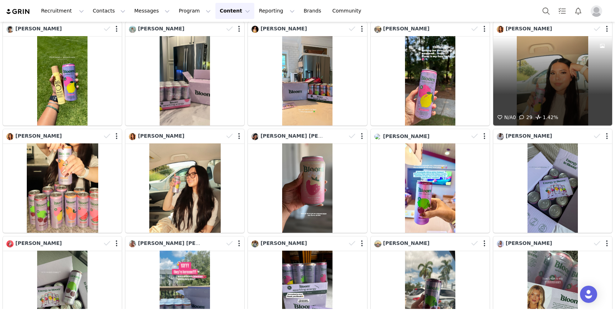
click at [573, 91] on div "N/A 0 29 1.42%" at bounding box center [552, 80] width 119 height 89
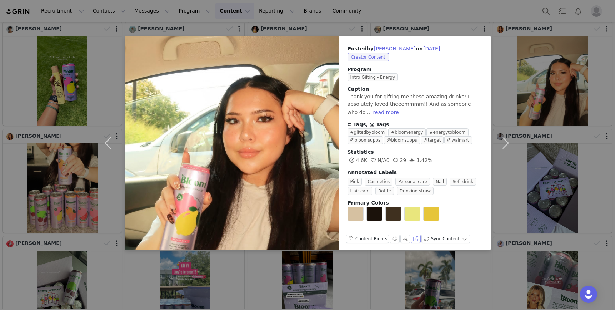
click at [416, 240] on button "View on Instagram" at bounding box center [416, 238] width 10 height 9
click at [515, 82] on button "button" at bounding box center [506, 143] width 30 height 214
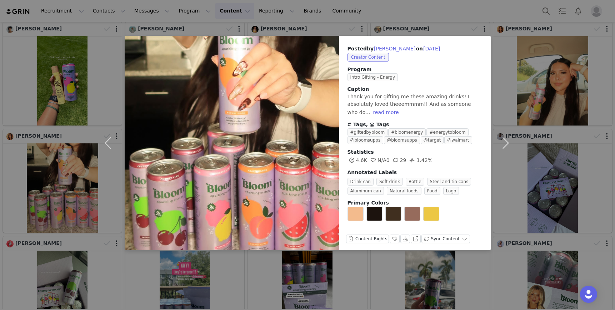
click at [530, 76] on div "Posted by Vivian on Jul 26, 2025 Creator Content Program Intro Gifting - Energy…" at bounding box center [307, 155] width 615 height 310
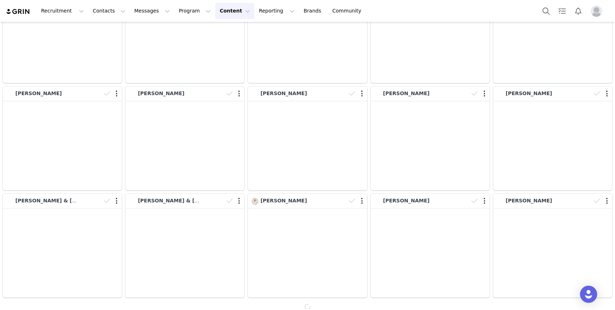
scroll to position [26433, 0]
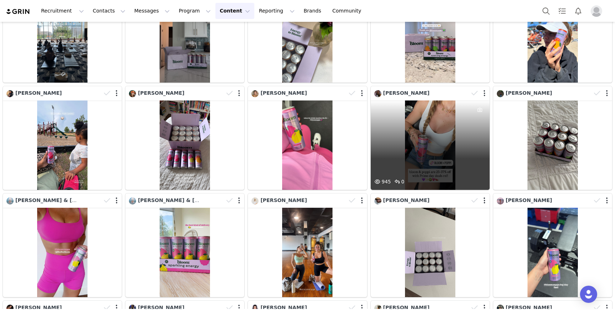
click at [425, 115] on div "945 0" at bounding box center [430, 144] width 119 height 89
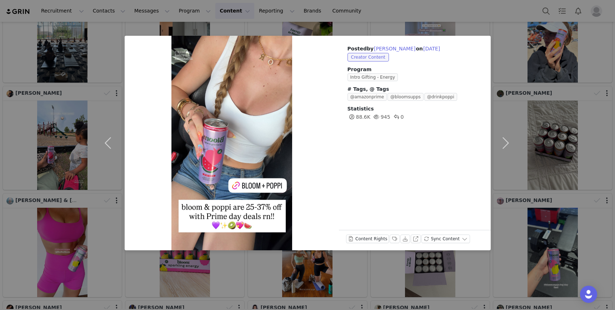
click at [560, 170] on div "Posted by Mandy Heinbach on Jul 8, 2025 Creator Content Program Intro Gifting -…" at bounding box center [307, 155] width 615 height 310
click at [346, 285] on div "Posted by Mandy Heinbach on Jul 8, 2025 Creator Content Program Intro Gifting -…" at bounding box center [307, 155] width 615 height 310
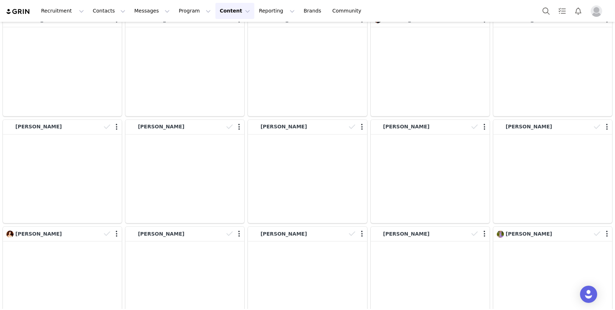
scroll to position [33680, 0]
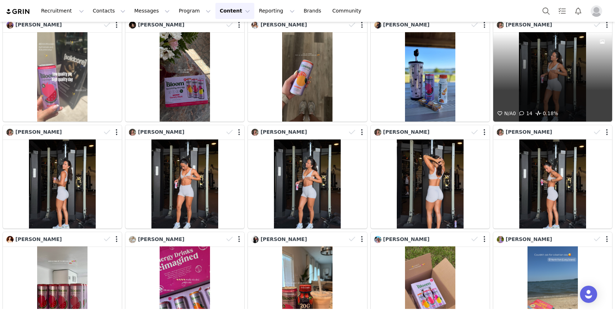
click at [573, 88] on div "N/A 0 14 0.18%" at bounding box center [552, 76] width 119 height 89
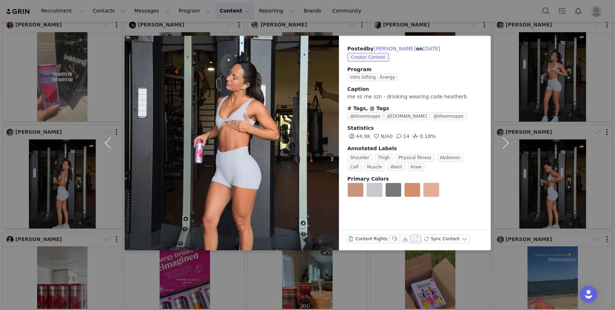
click at [415, 240] on button "View on Instagram" at bounding box center [416, 238] width 10 height 9
click at [93, 56] on div "Posted by Heather Brown on Jun 19, 2025 Creator Content Program Intro Gifting -…" at bounding box center [307, 155] width 615 height 310
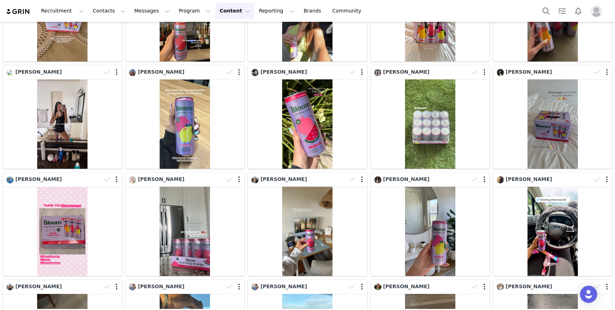
scroll to position [35272, 0]
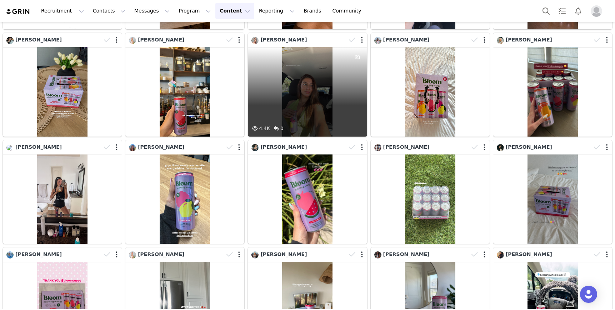
click at [293, 108] on div "4.4K 0" at bounding box center [307, 91] width 119 height 89
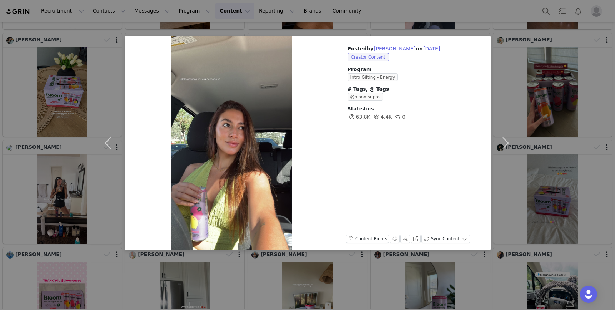
click at [557, 65] on div "Posted by Arantxa Mendez on Jun 14, 2025 Creator Content Program Intro Gifting …" at bounding box center [307, 155] width 615 height 310
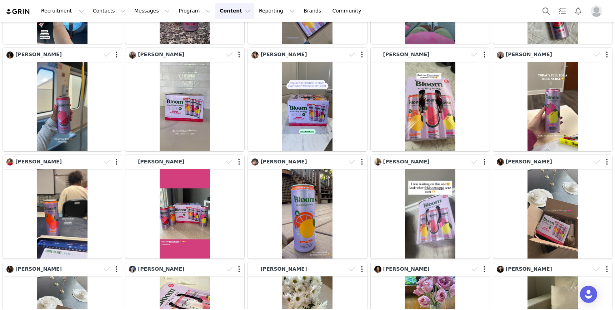
scroll to position [37392, 0]
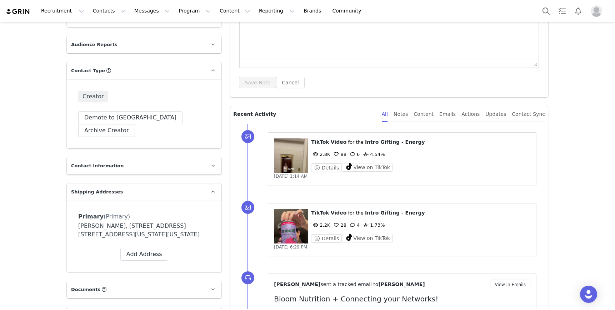
scroll to position [115, 0]
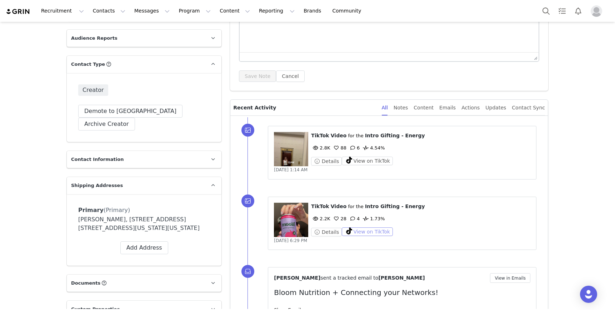
click at [351, 229] on button "View on TikTok" at bounding box center [367, 231] width 51 height 9
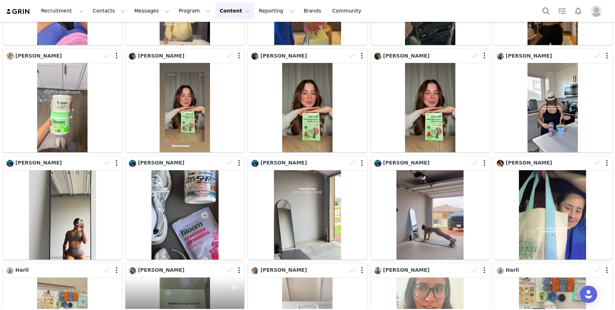
scroll to position [645, 0]
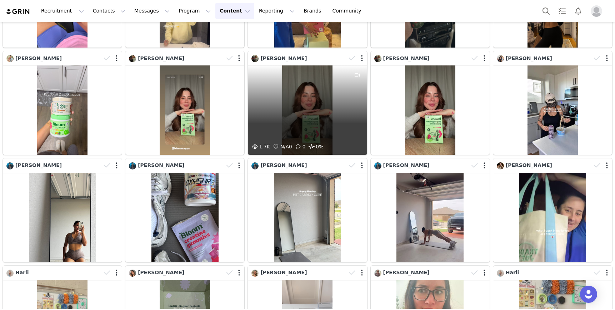
click at [299, 116] on div "1.7K N/A 0 0 0%" at bounding box center [307, 109] width 119 height 89
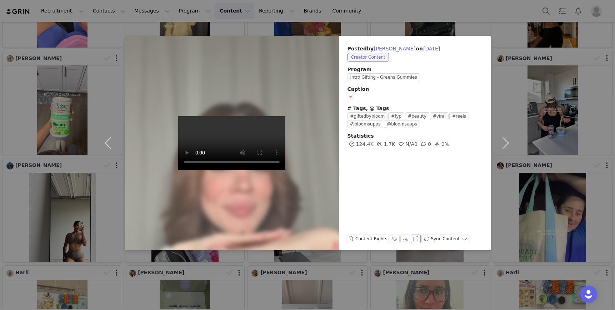
click at [414, 237] on button "View on Instagram" at bounding box center [416, 238] width 10 height 9
click at [538, 78] on div "Posted by [PERSON_NAME] on [DATE] Creator Content Program Intro Gifting - Green…" at bounding box center [307, 155] width 615 height 310
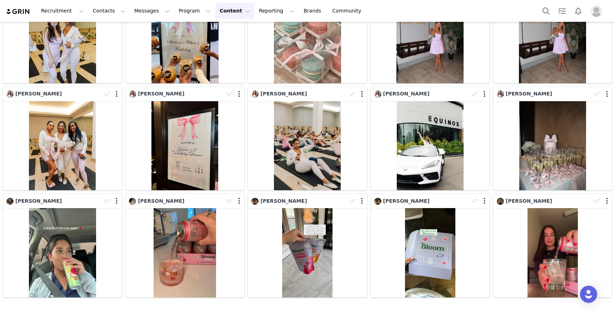
scroll to position [1367, 0]
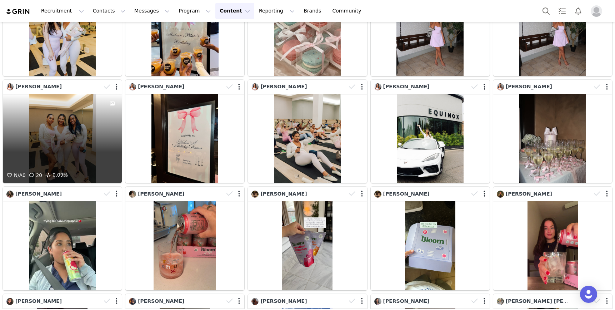
click at [75, 145] on div "N/A 0 20 0.09%" at bounding box center [62, 138] width 119 height 89
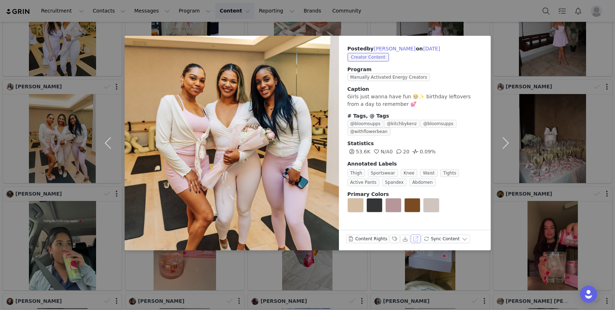
click at [414, 238] on button "View on Instagram" at bounding box center [416, 238] width 10 height 9
click at [530, 108] on div "Posted by [PERSON_NAME] on [DATE] Creator Content Program Manually Activated En…" at bounding box center [307, 155] width 615 height 310
